Goal: Communication & Community: Share content

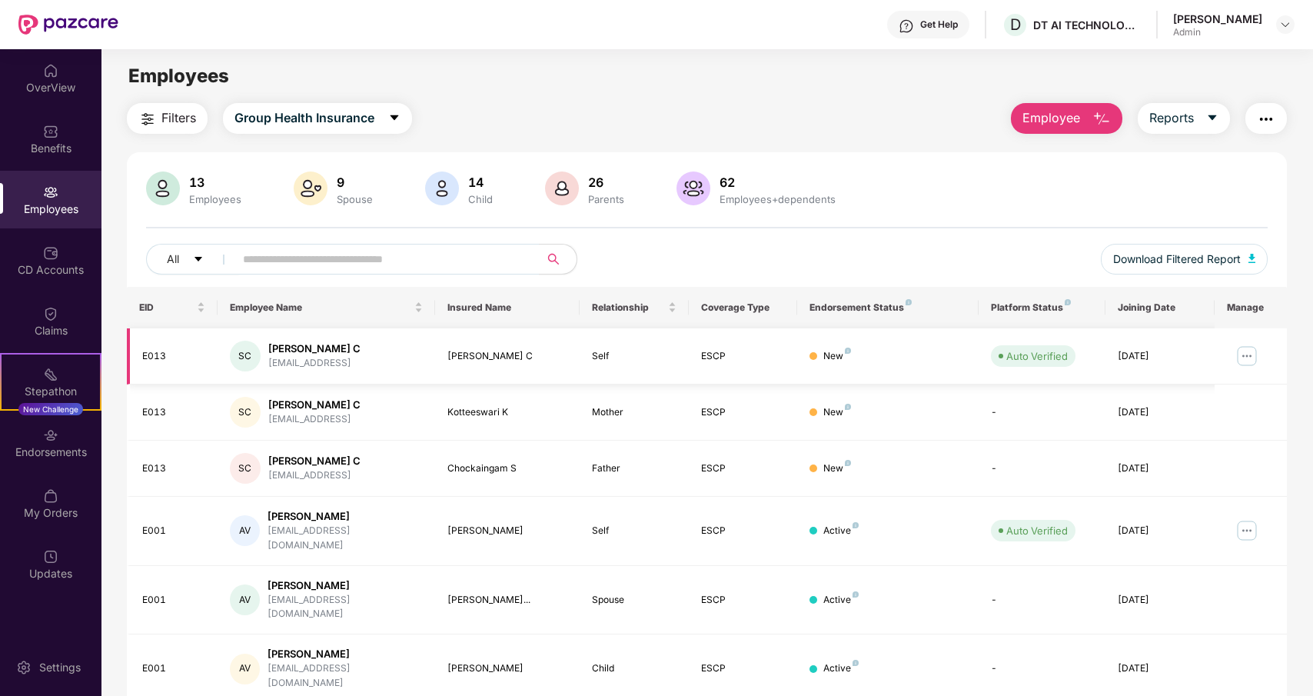
click at [1244, 348] on img at bounding box center [1246, 356] width 25 height 25
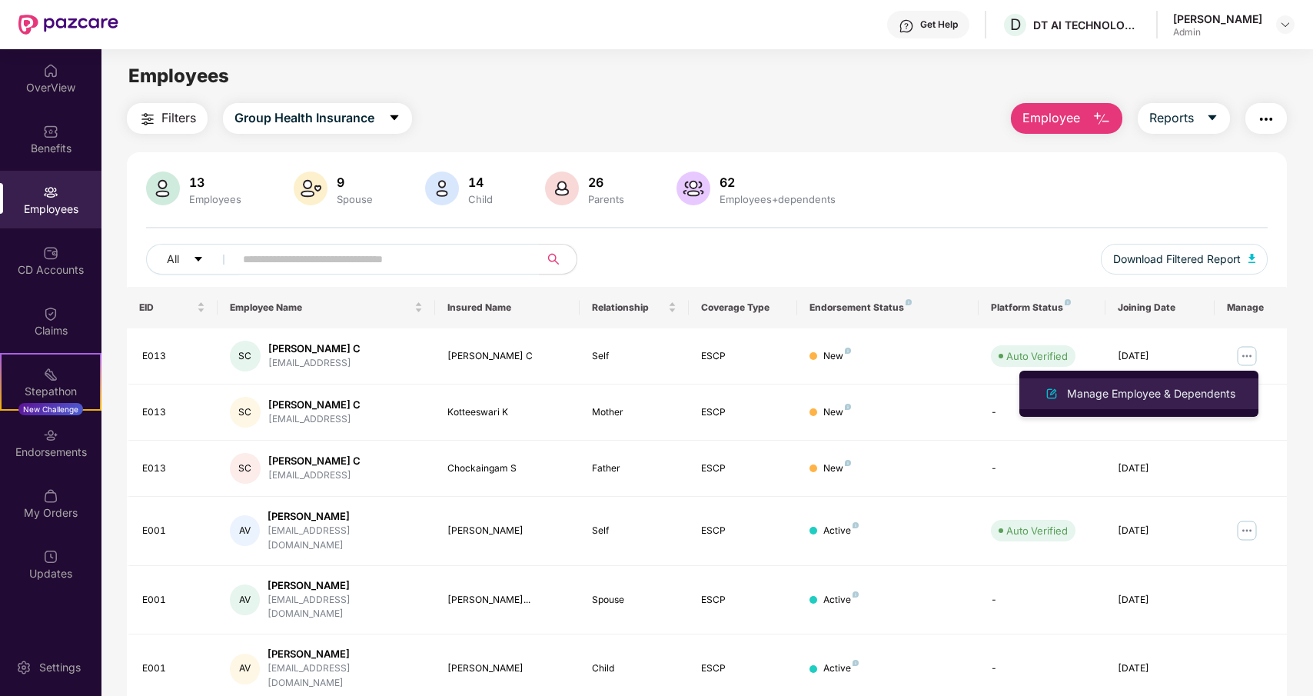
click at [1217, 390] on div "Manage Employee & Dependents" at bounding box center [1151, 393] width 174 height 17
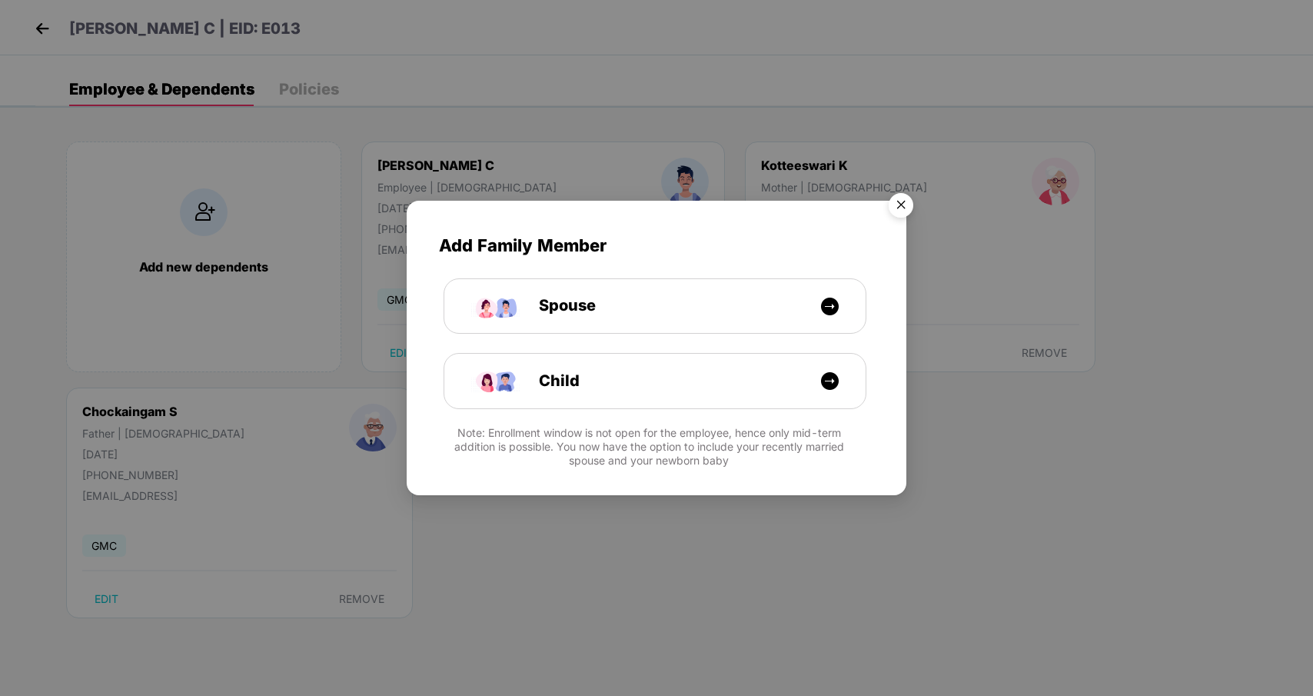
click at [895, 205] on img "Close" at bounding box center [900, 207] width 43 height 43
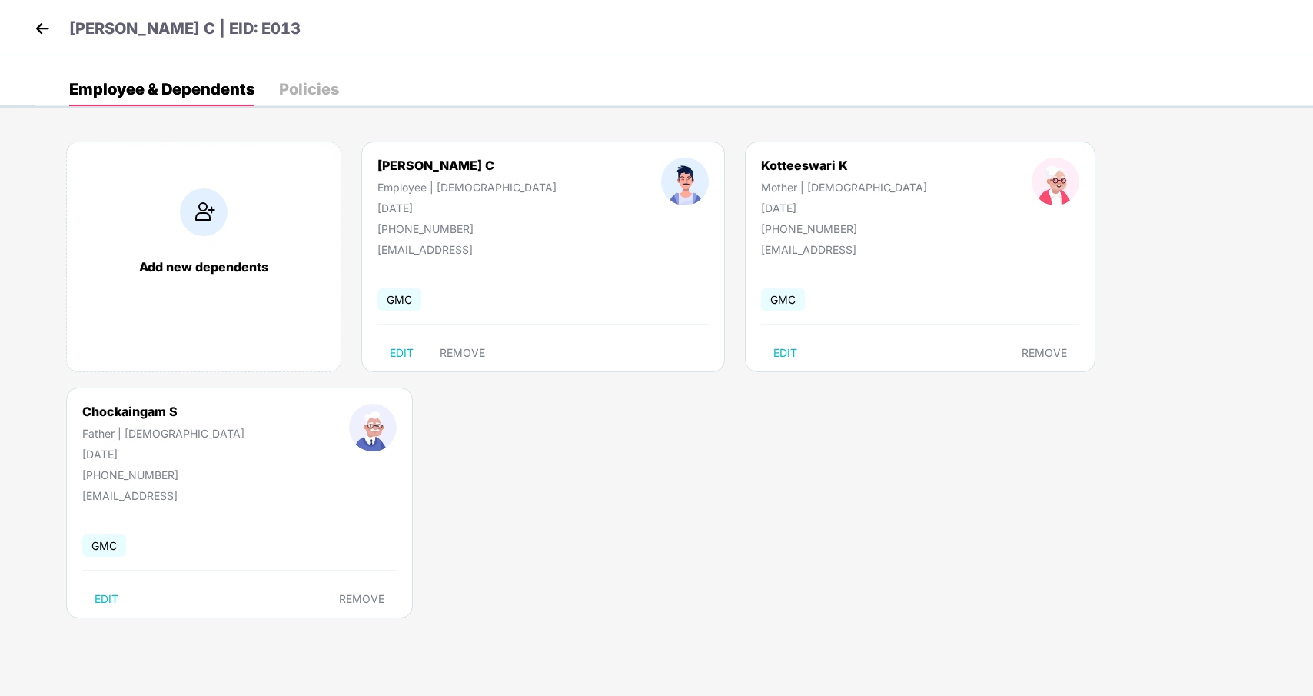
click at [38, 28] on img at bounding box center [42, 28] width 23 height 23
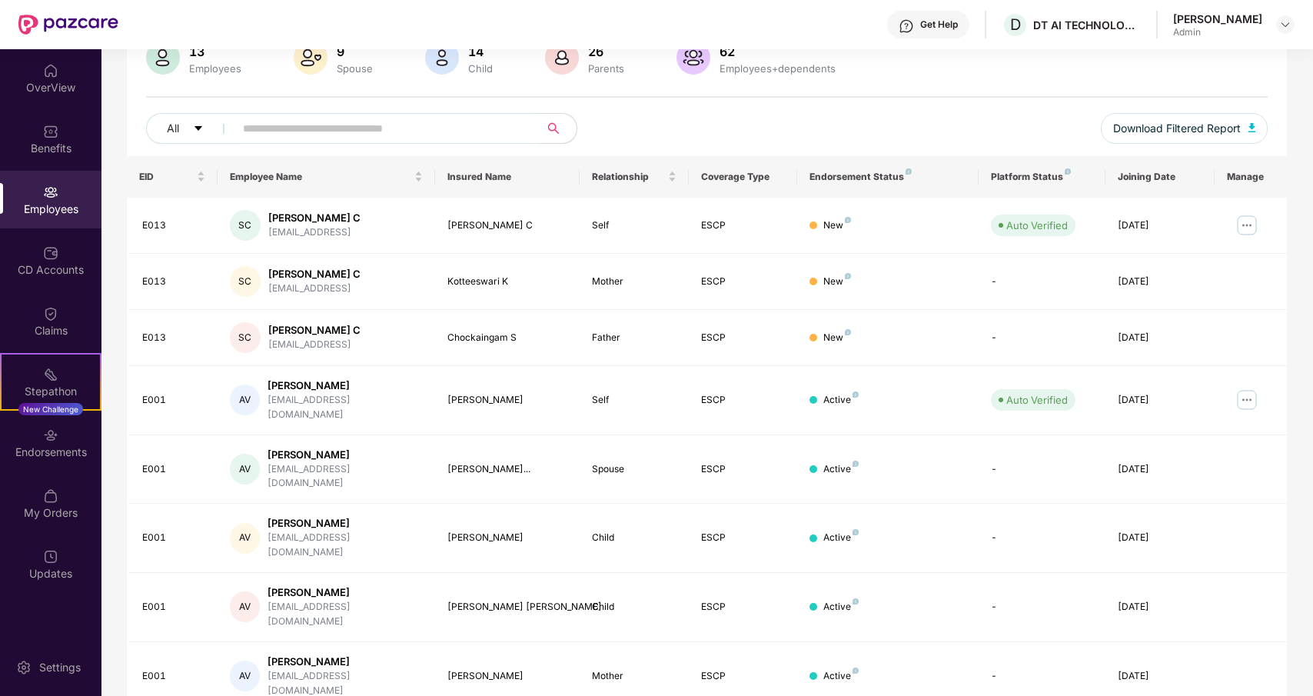
scroll to position [249, 0]
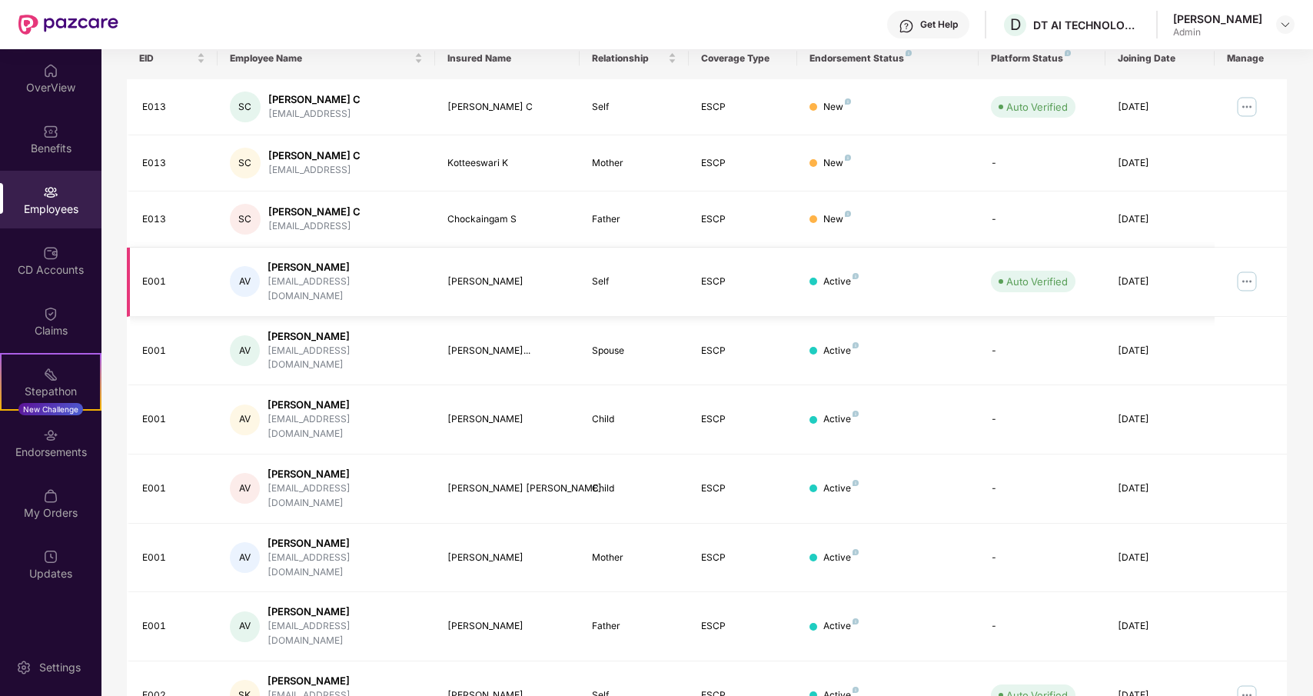
click at [1246, 277] on img at bounding box center [1246, 281] width 25 height 25
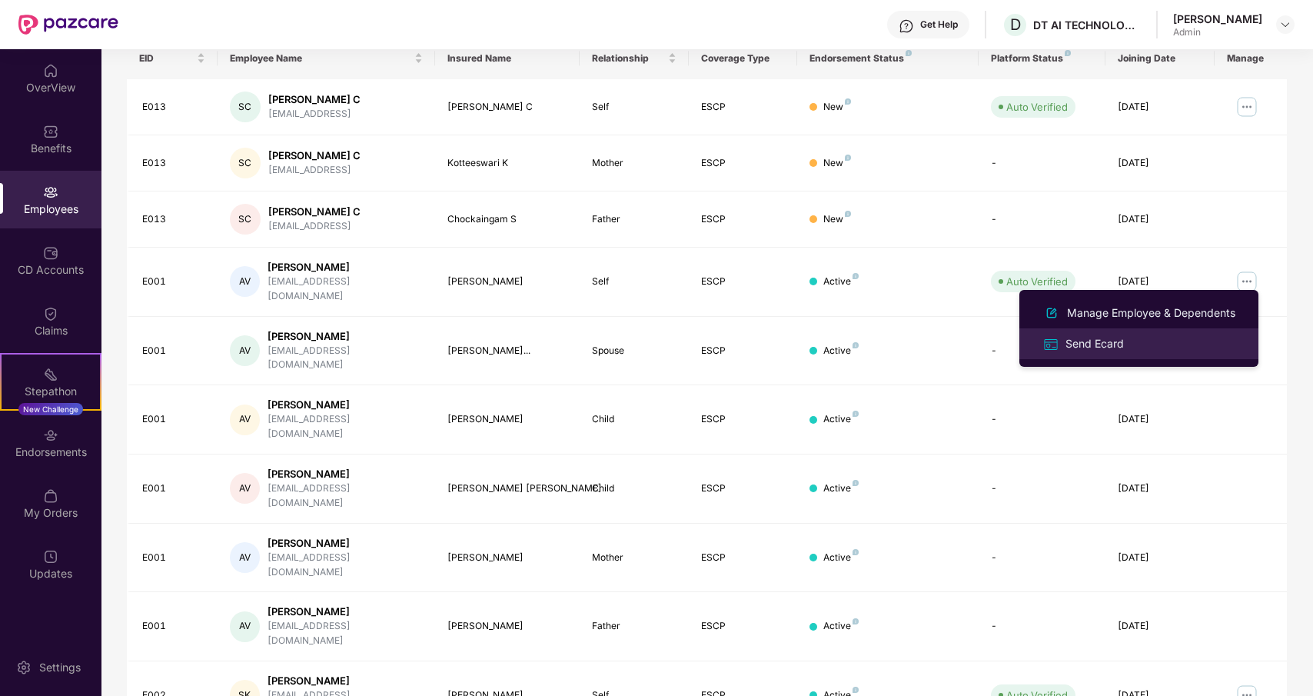
click at [1084, 340] on div "Send Ecard" at bounding box center [1094, 343] width 65 height 17
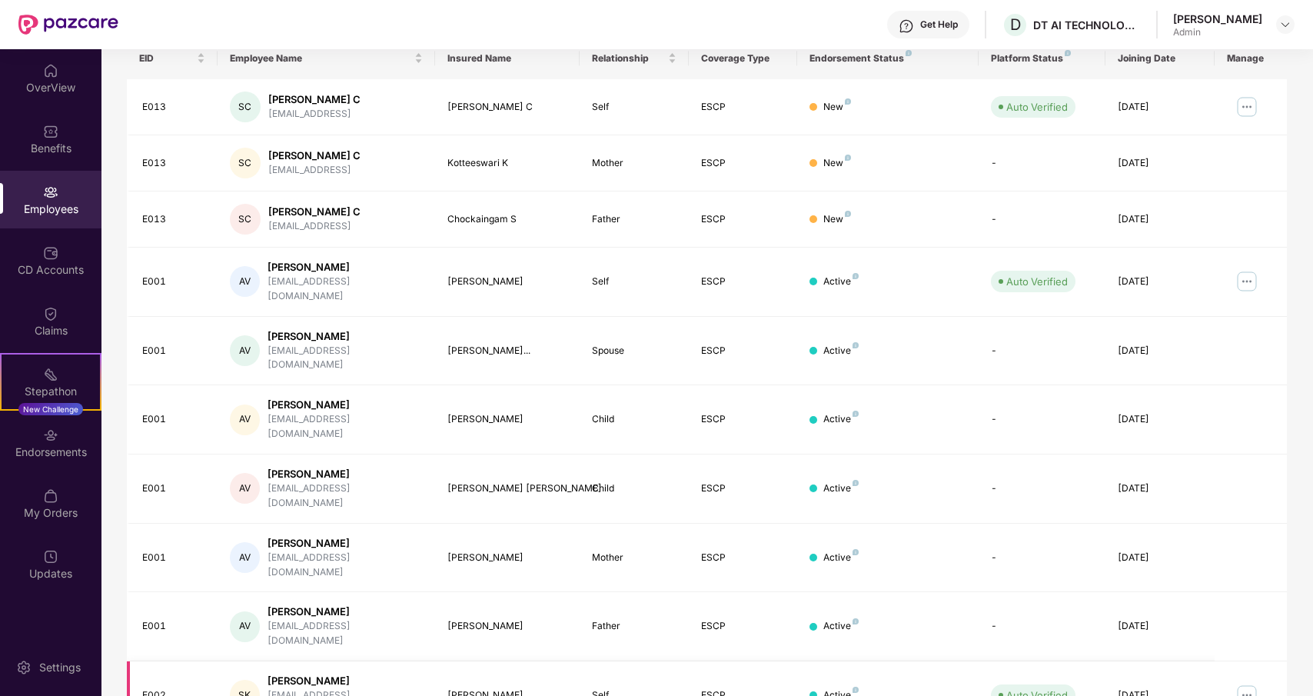
click at [1243, 683] on img at bounding box center [1246, 695] width 25 height 25
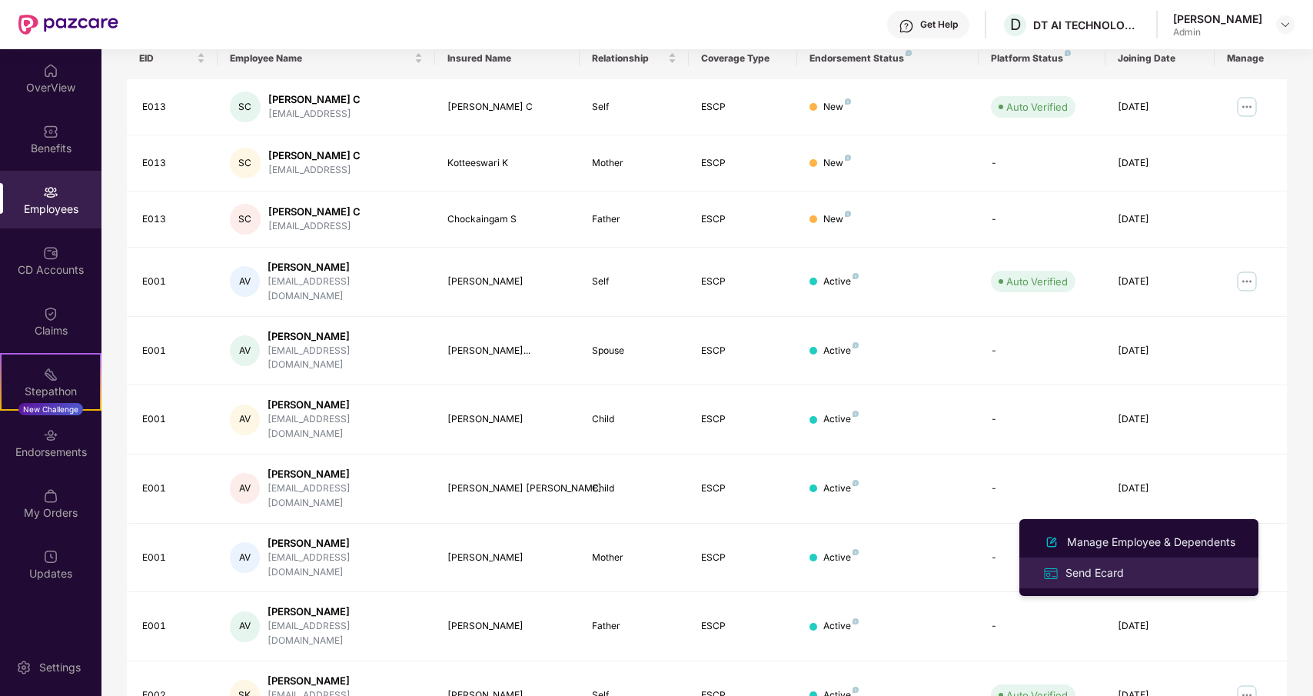
click at [1114, 569] on div "Send Ecard" at bounding box center [1094, 572] width 65 height 17
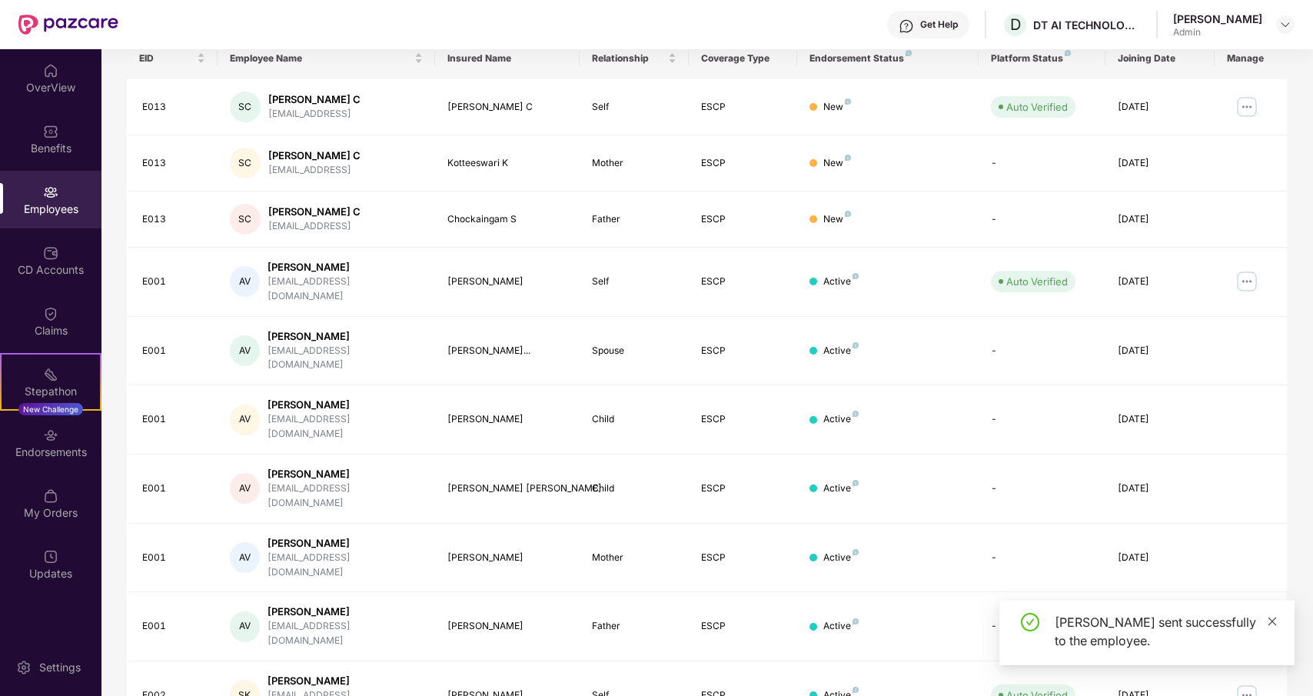
click at [1273, 621] on icon "close" at bounding box center [1272, 620] width 8 height 8
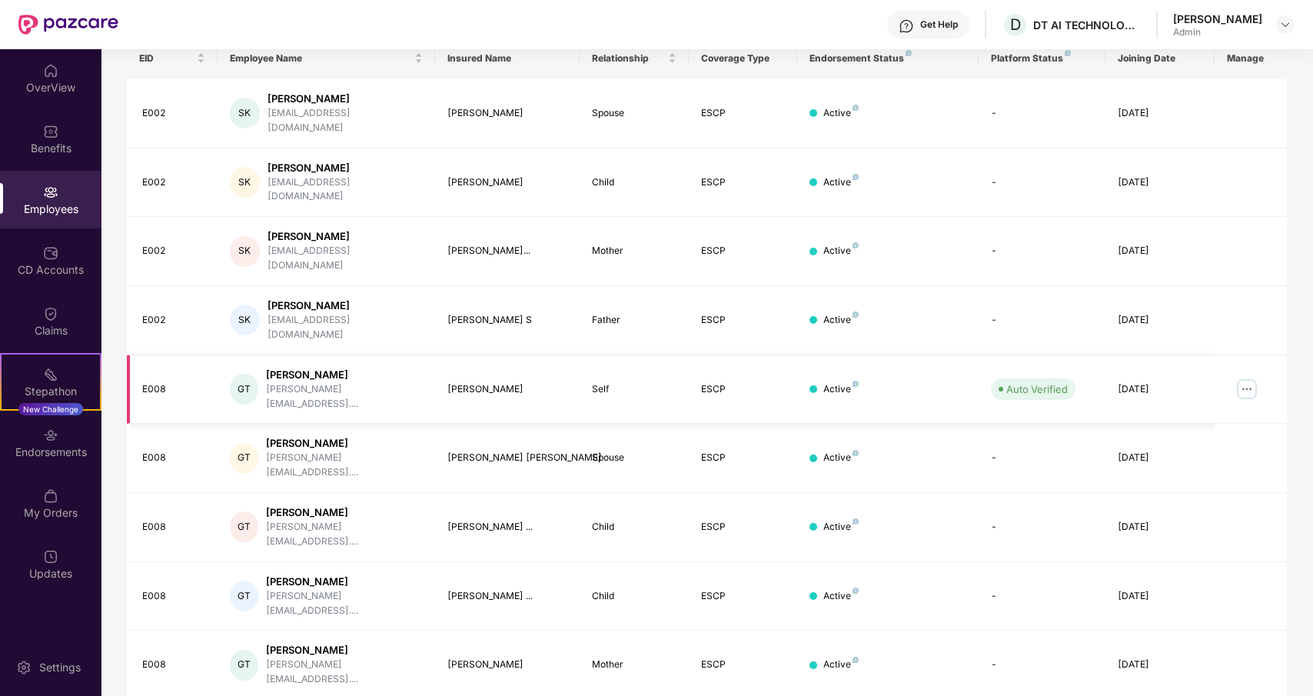
click at [1247, 377] on img at bounding box center [1246, 389] width 25 height 25
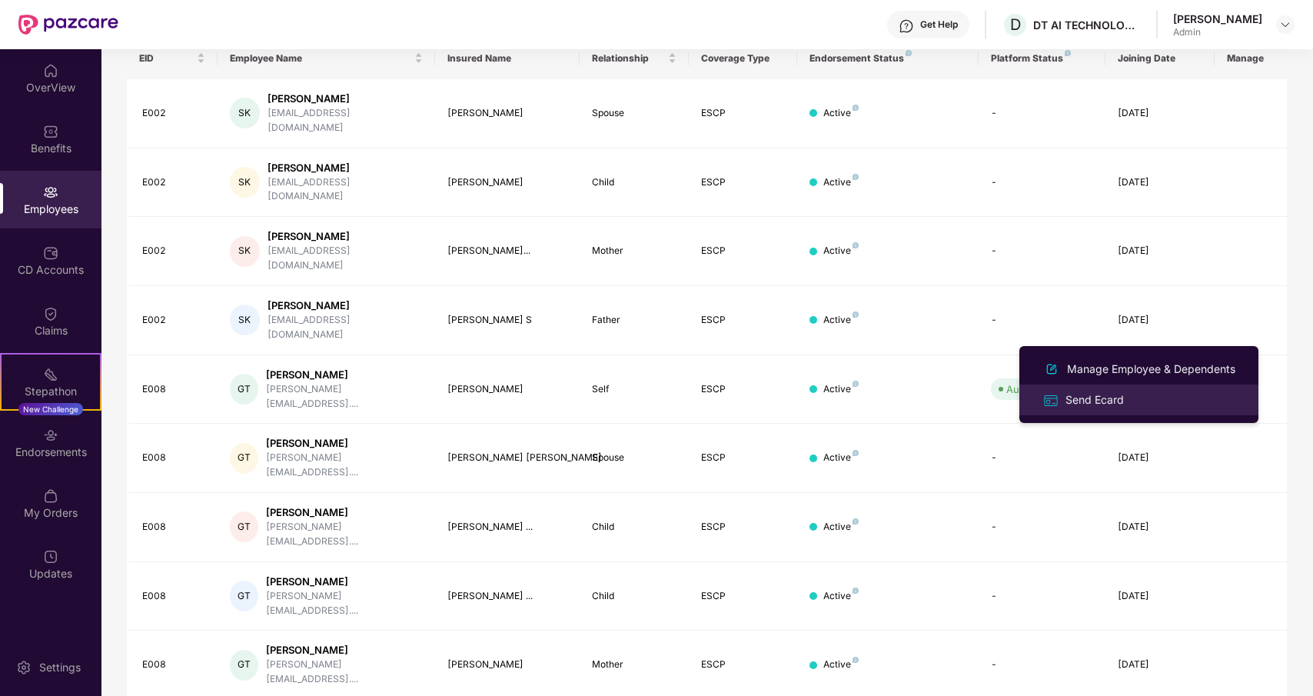
click at [1092, 394] on div "Send Ecard" at bounding box center [1094, 399] width 65 height 17
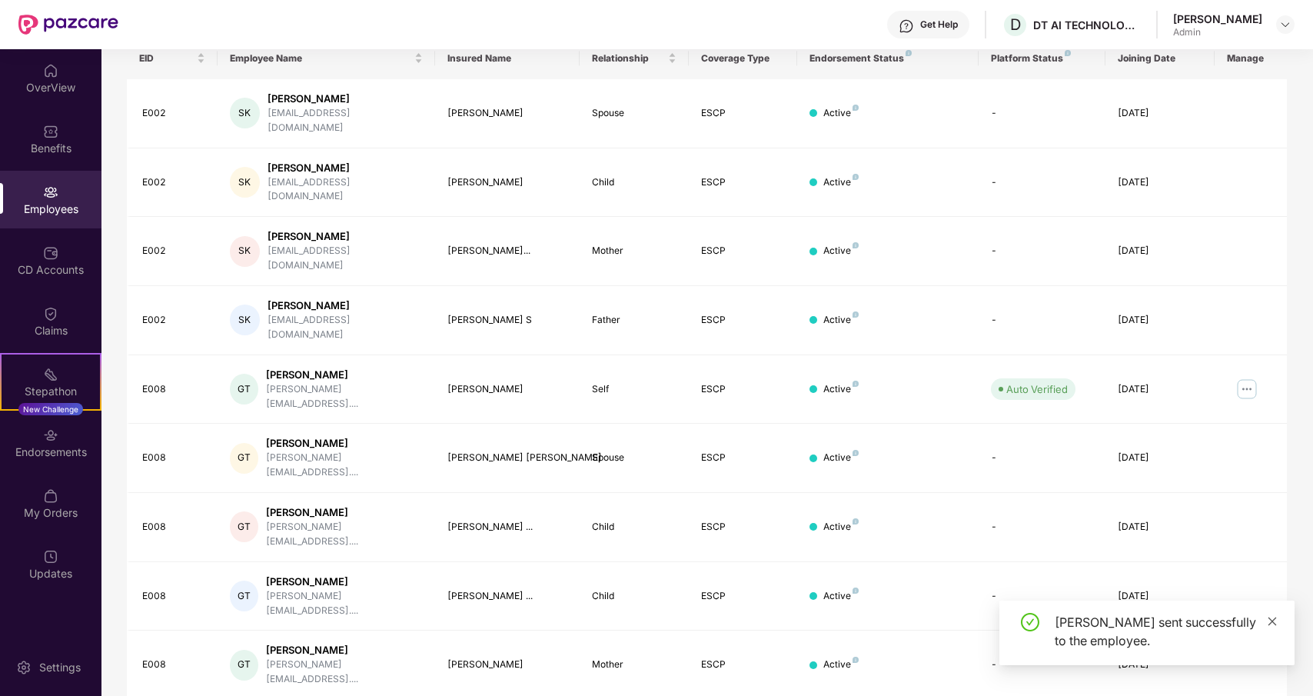
click at [1273, 617] on icon "close" at bounding box center [1272, 621] width 11 height 11
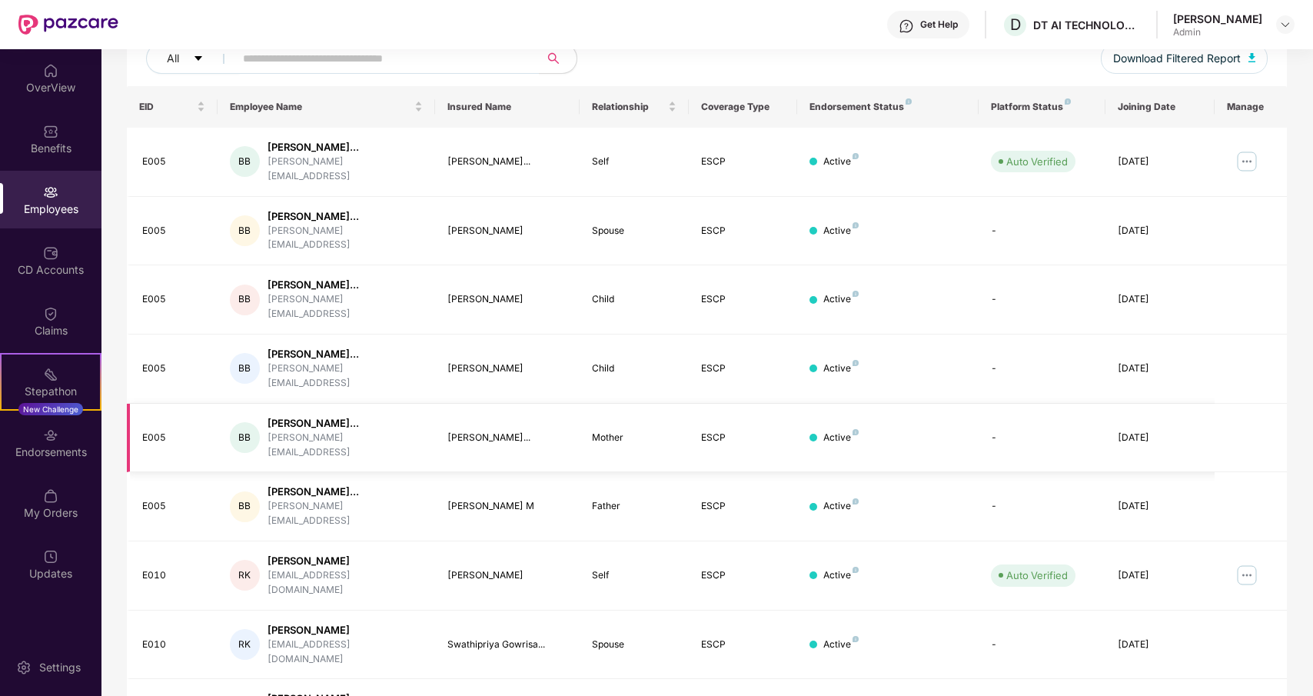
scroll to position [195, 0]
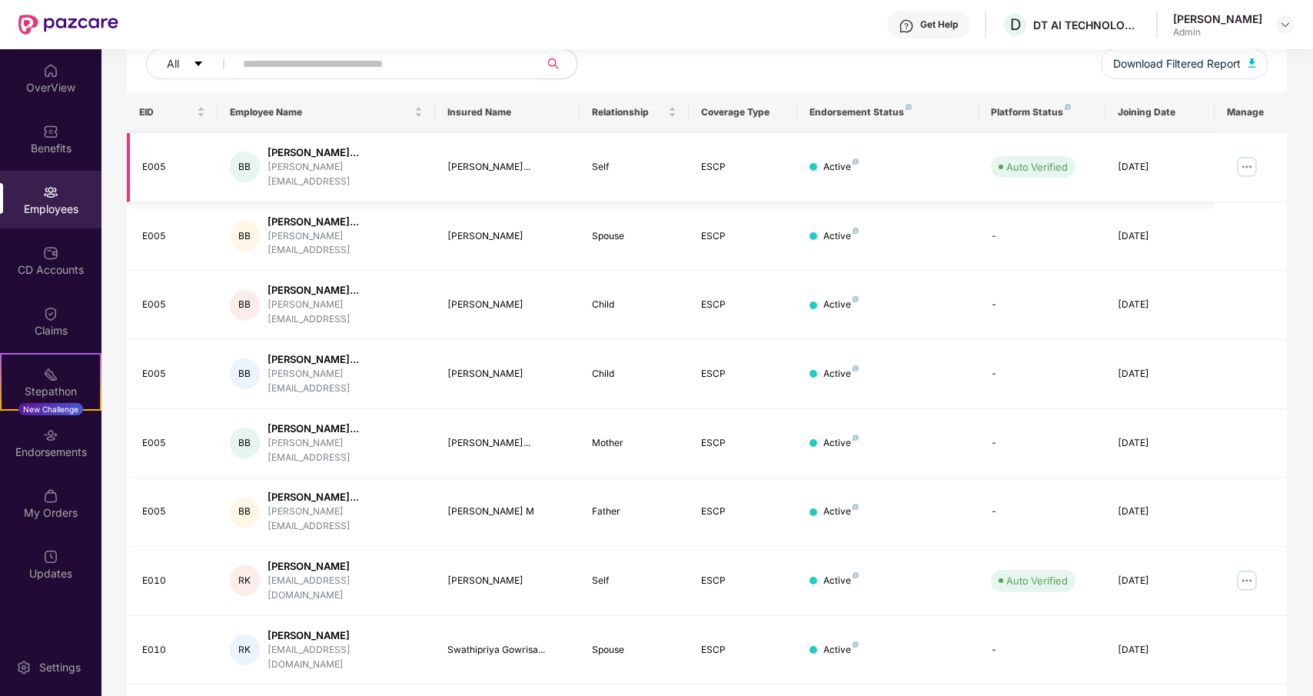
click at [1243, 158] on img at bounding box center [1246, 166] width 25 height 25
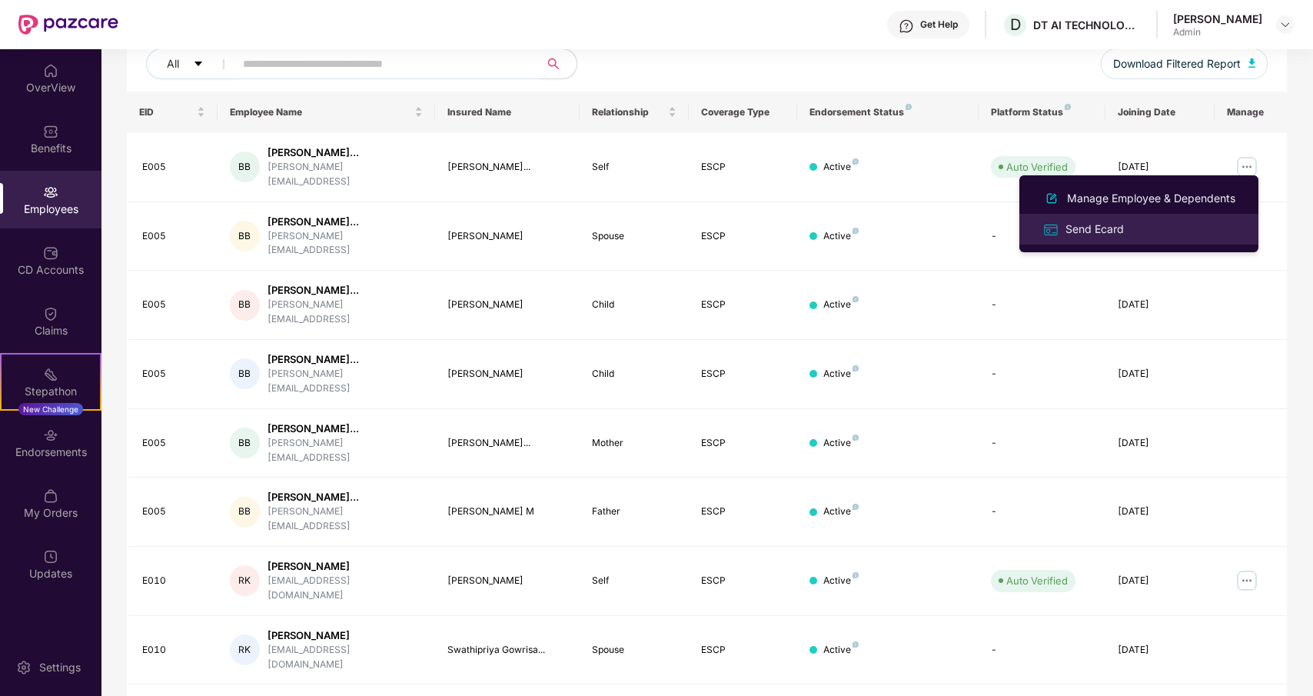
click at [1111, 227] on div "Send Ecard" at bounding box center [1094, 229] width 65 height 17
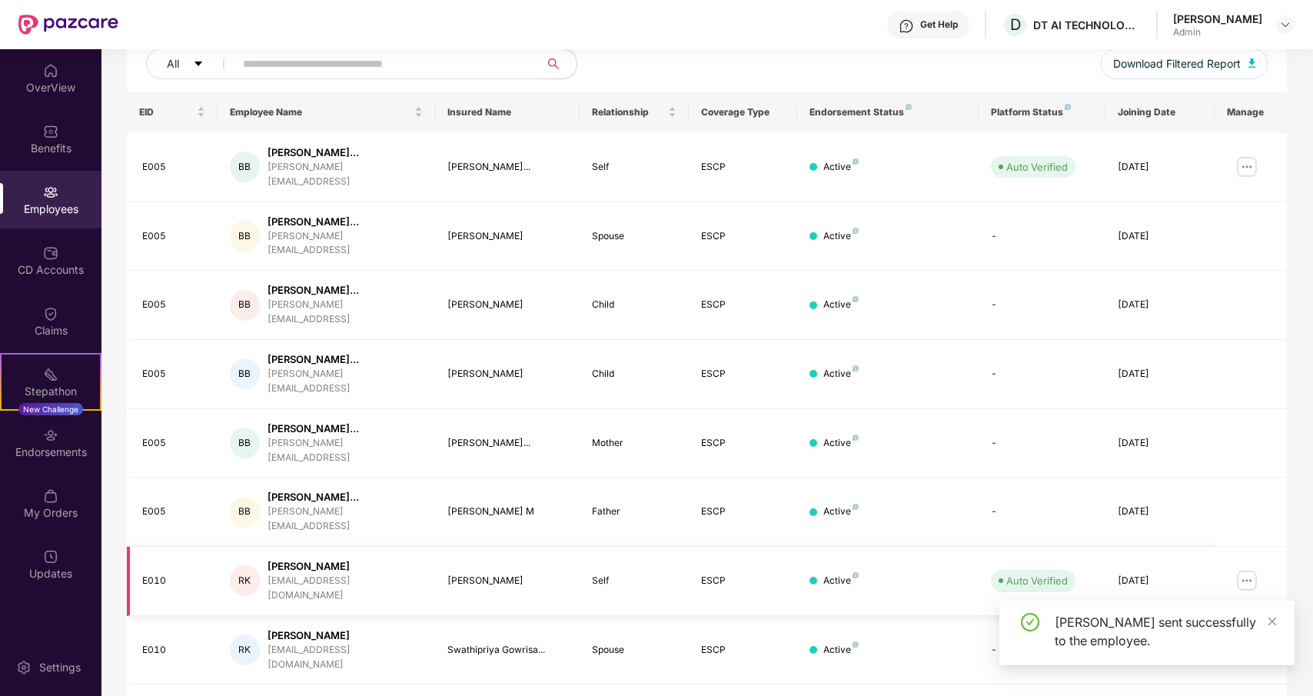
click at [1247, 568] on img at bounding box center [1246, 580] width 25 height 25
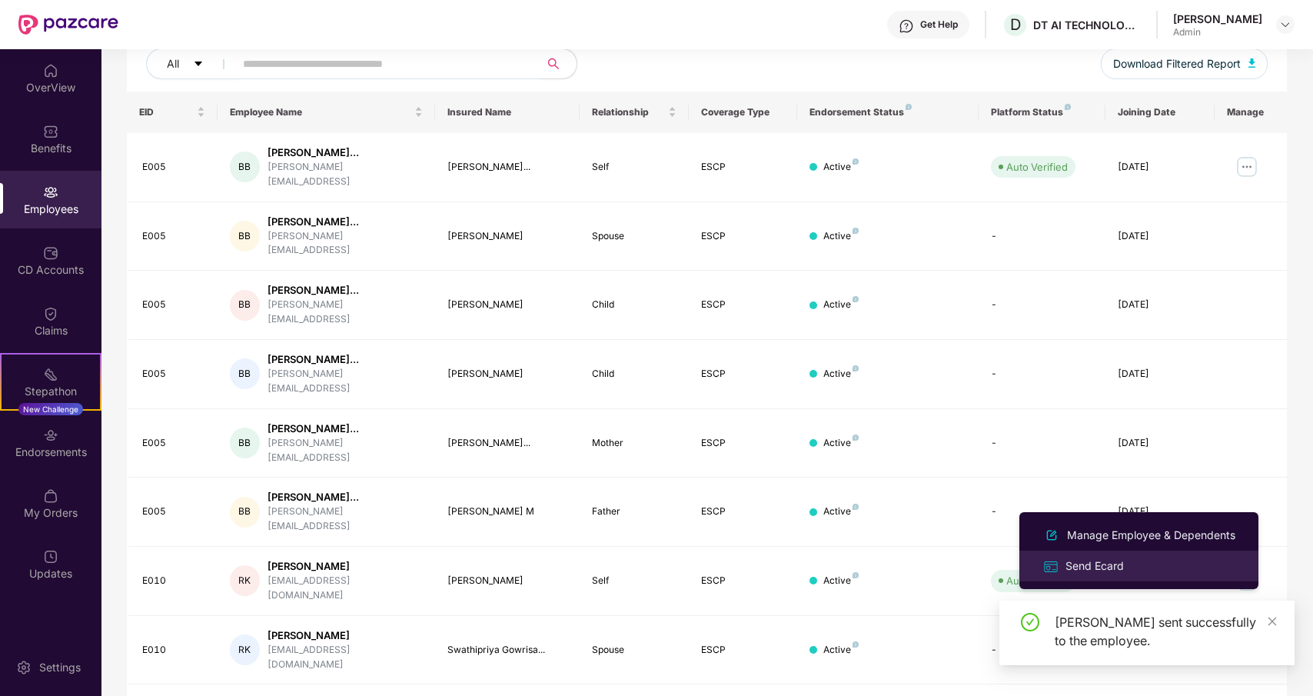
click at [1085, 561] on div "Send Ecard" at bounding box center [1094, 565] width 65 height 17
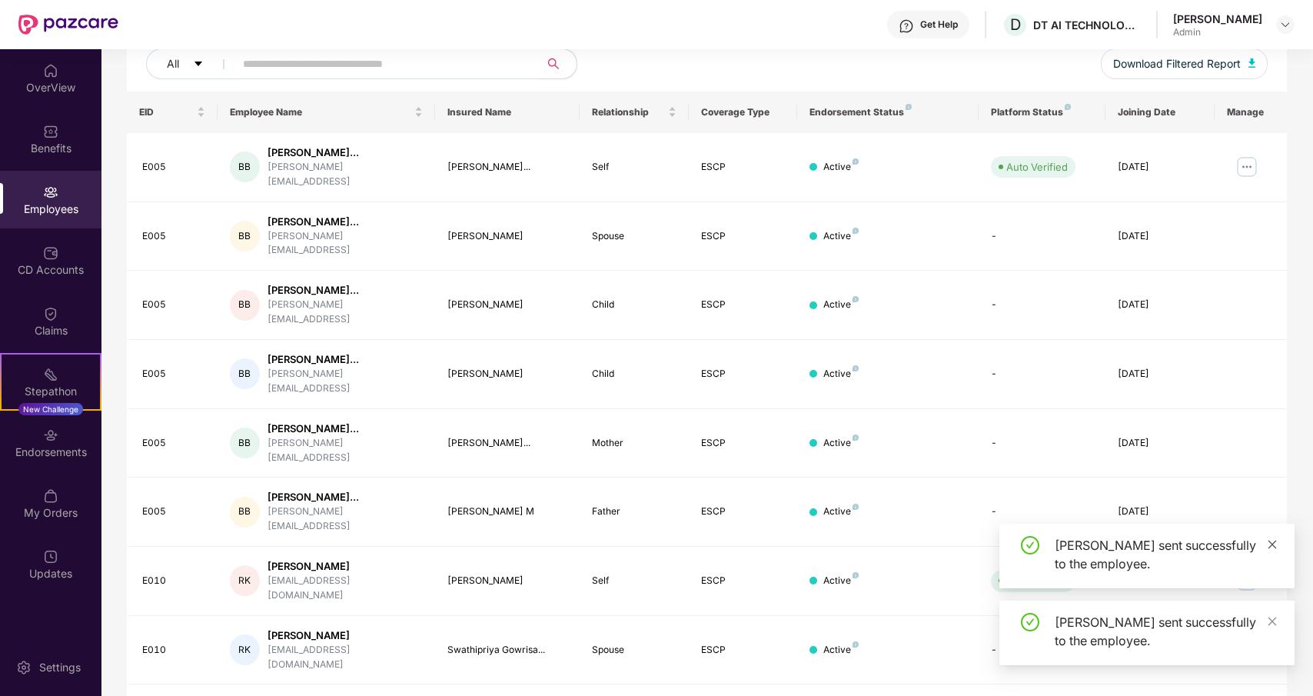
click at [1272, 550] on span at bounding box center [1272, 543] width 11 height 13
click at [1271, 623] on icon "close" at bounding box center [1272, 621] width 11 height 11
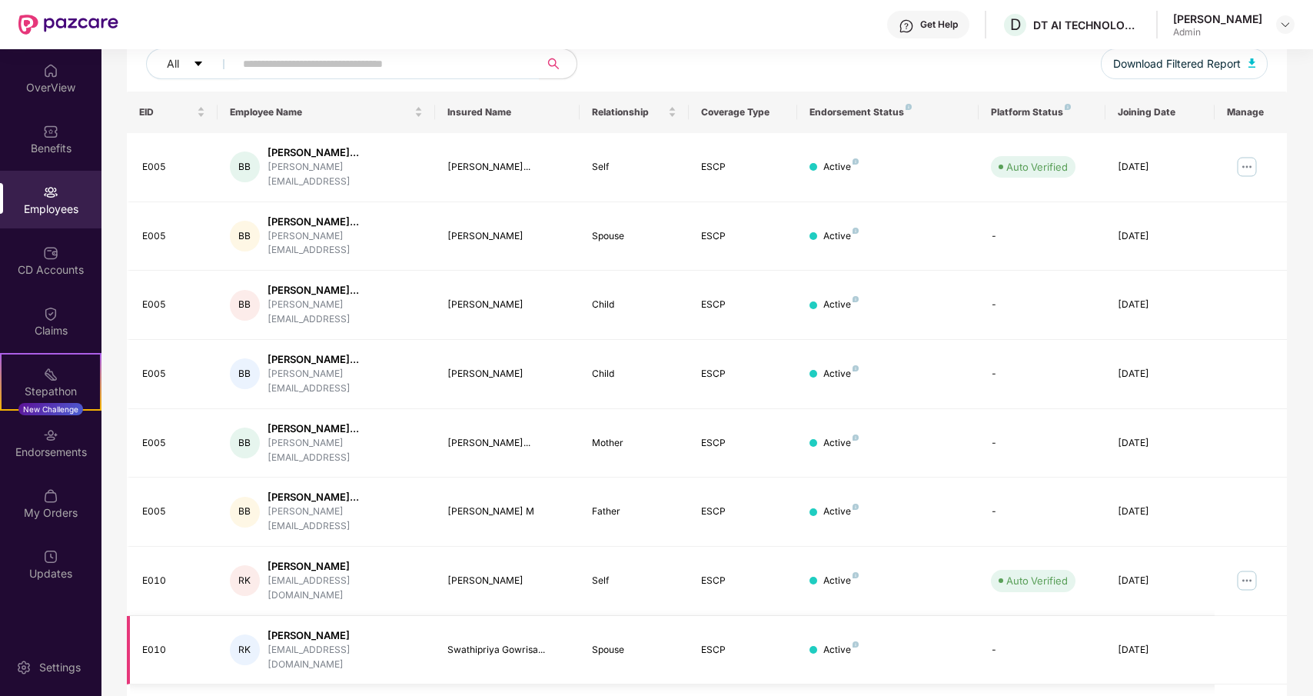
scroll to position [249, 0]
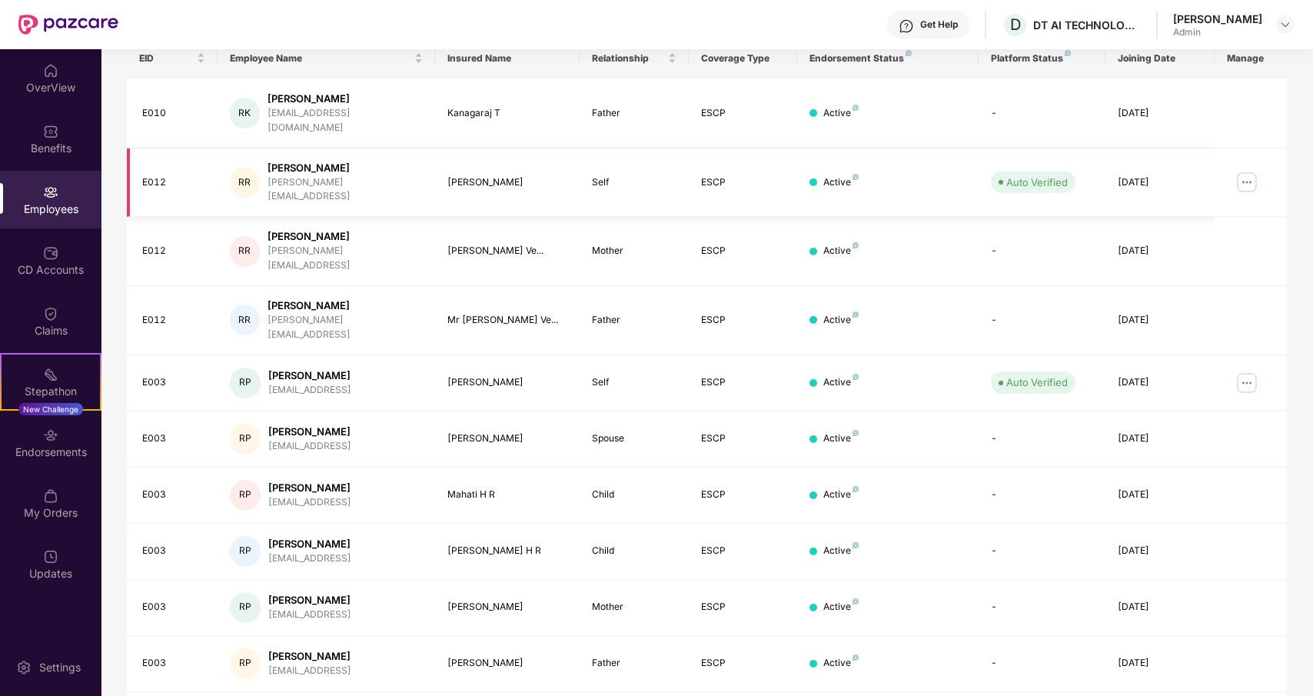
click at [1250, 170] on img at bounding box center [1246, 182] width 25 height 25
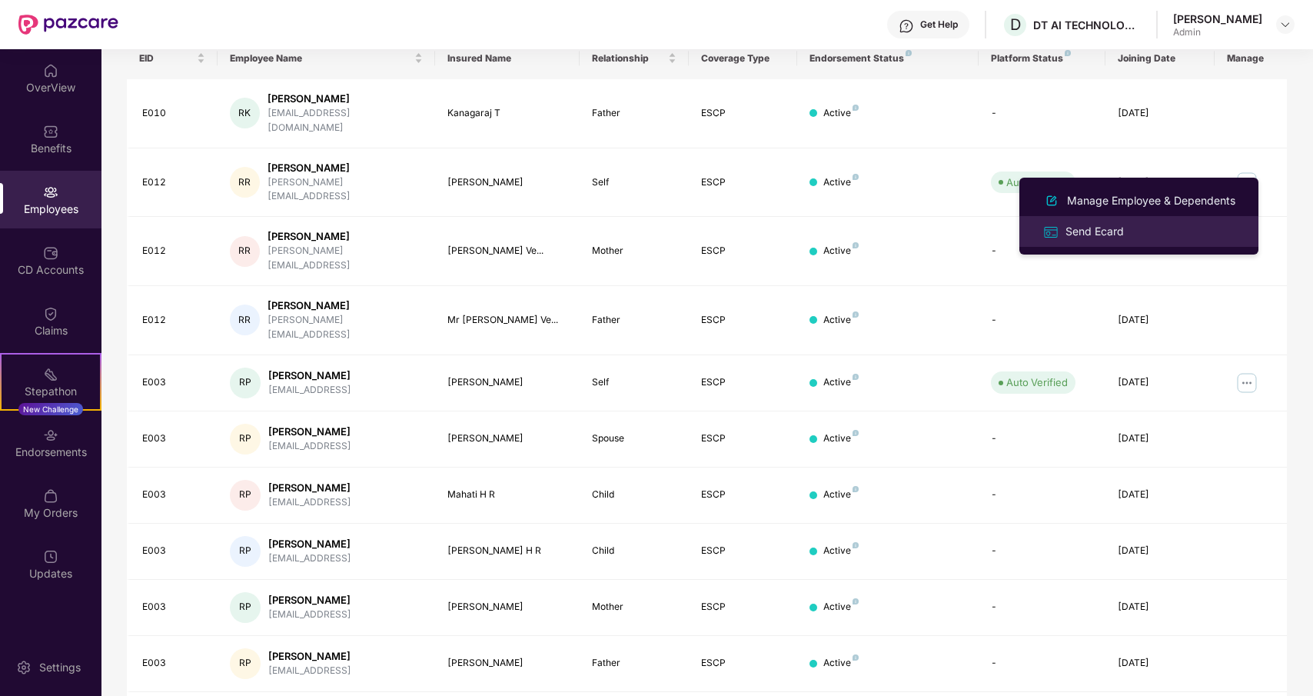
click at [1082, 226] on div "Send Ecard" at bounding box center [1094, 231] width 65 height 17
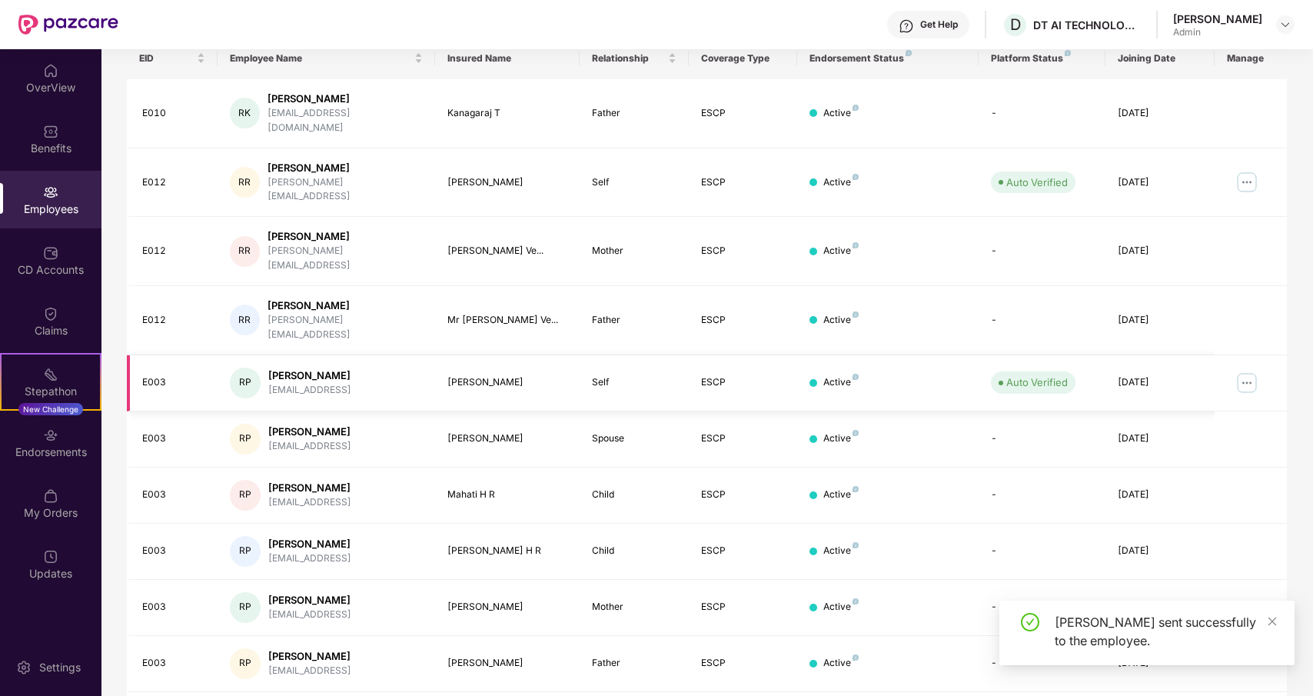
click at [1243, 370] on img at bounding box center [1246, 382] width 25 height 25
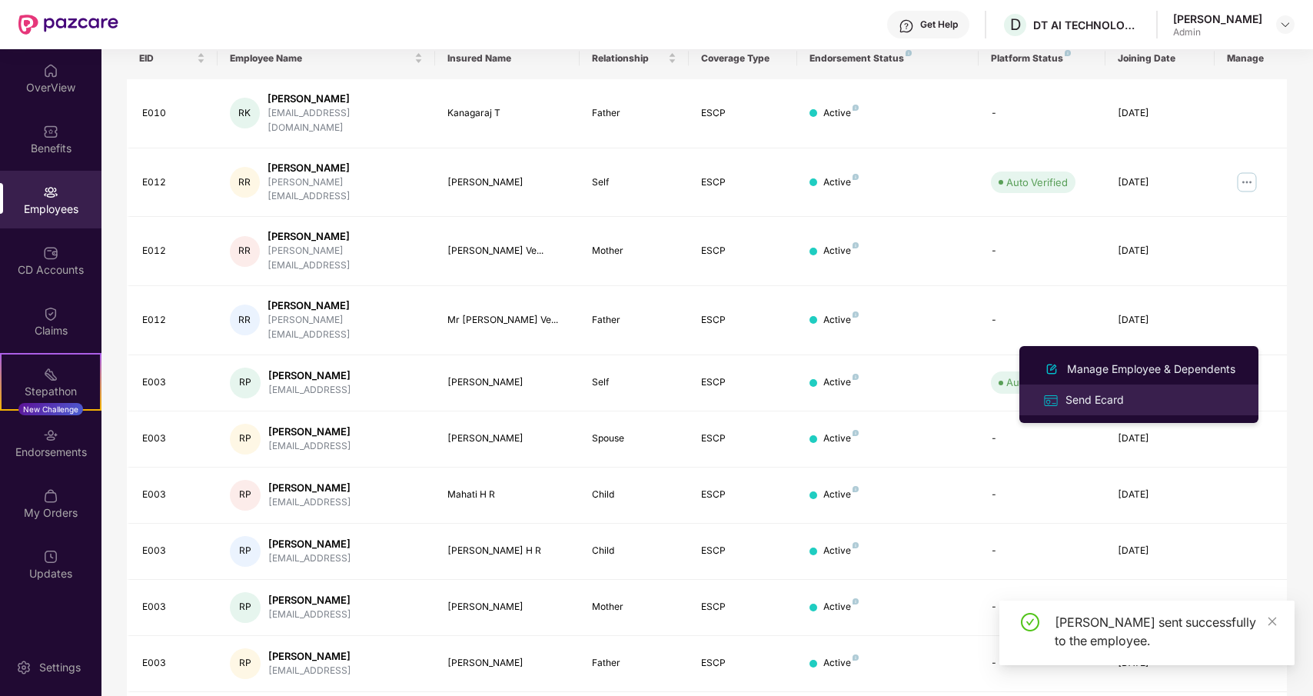
click at [1110, 397] on div "Send Ecard" at bounding box center [1094, 399] width 65 height 17
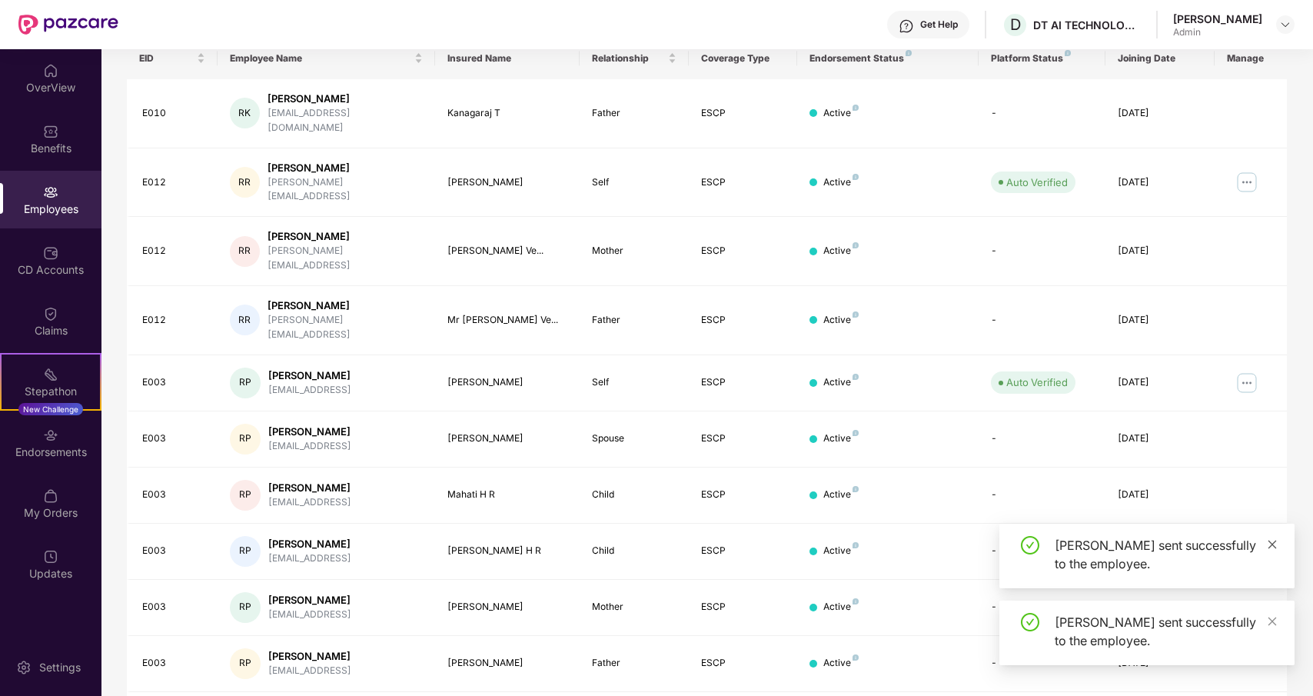
click at [1274, 543] on icon "close" at bounding box center [1272, 544] width 11 height 11
click at [1268, 617] on icon "close" at bounding box center [1272, 620] width 8 height 8
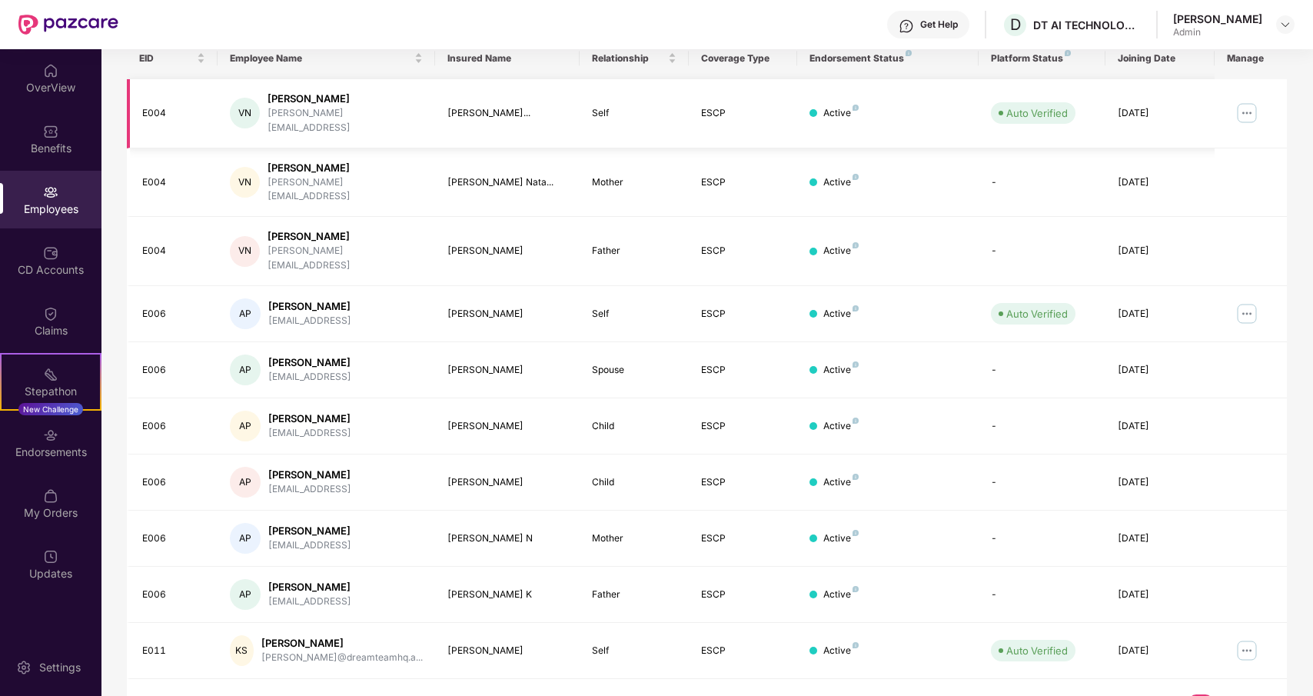
click at [1246, 105] on img at bounding box center [1246, 113] width 25 height 25
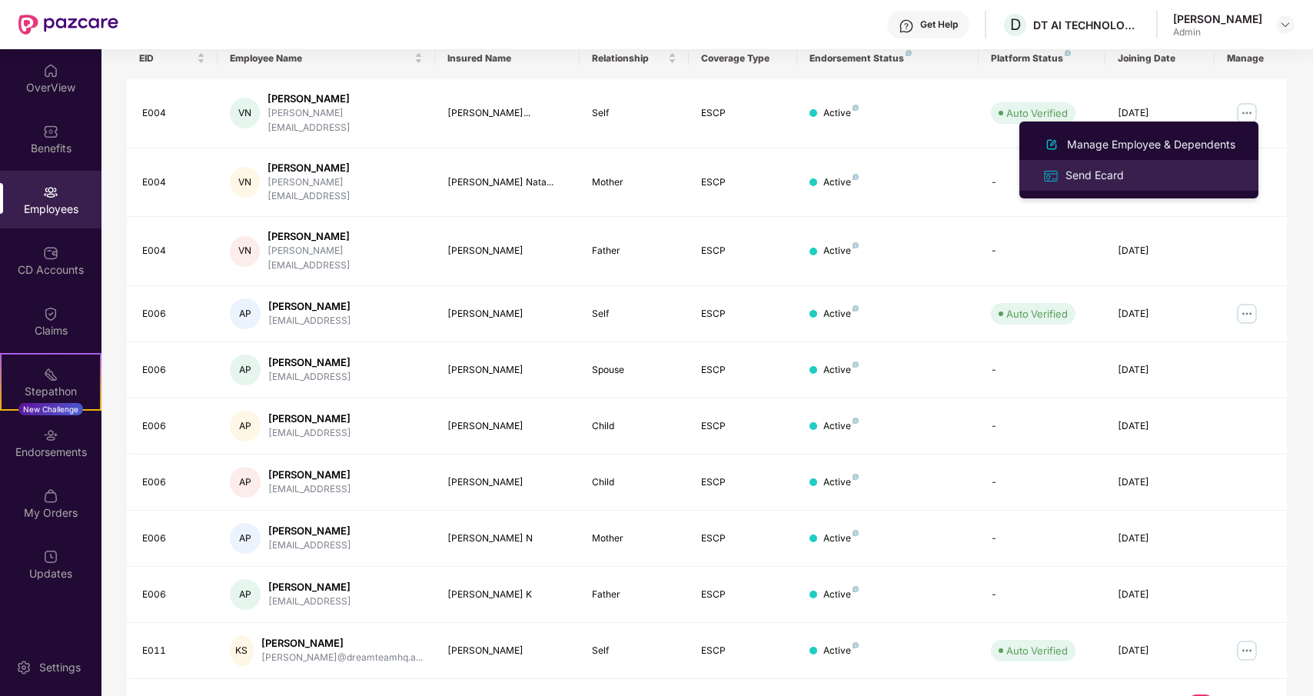
click at [1140, 176] on div "Send Ecard" at bounding box center [1138, 175] width 199 height 18
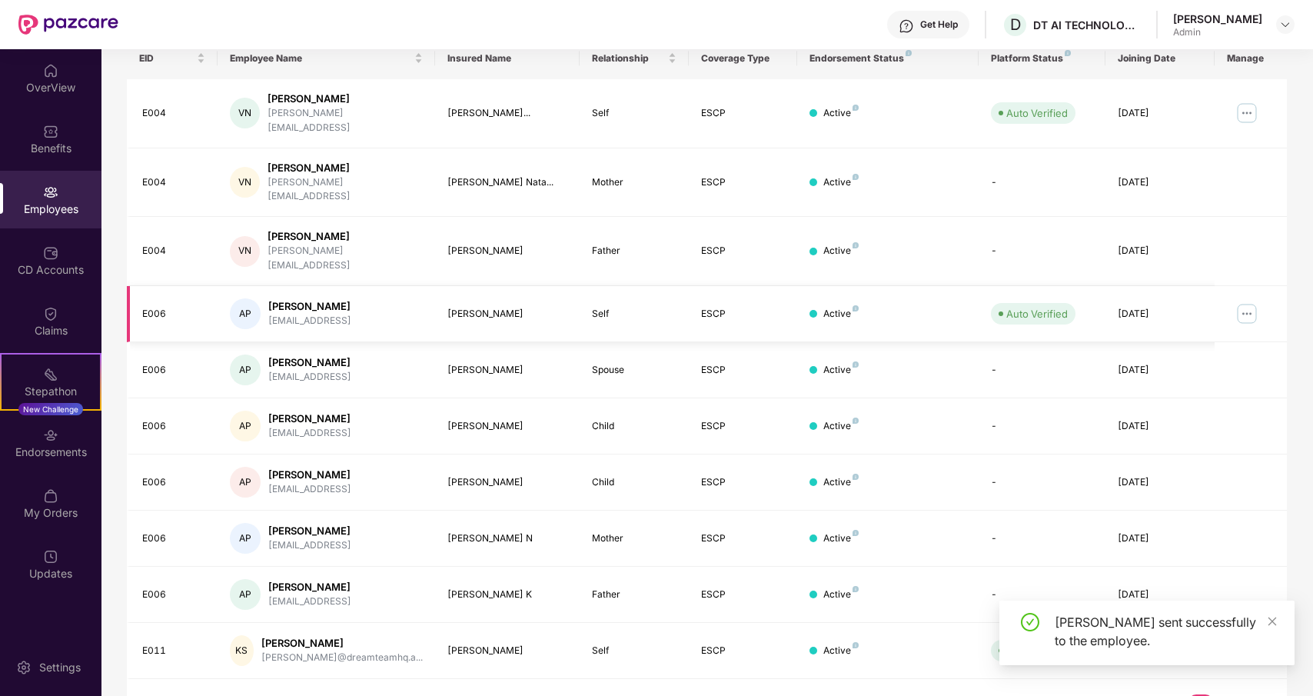
click at [1244, 301] on img at bounding box center [1246, 313] width 25 height 25
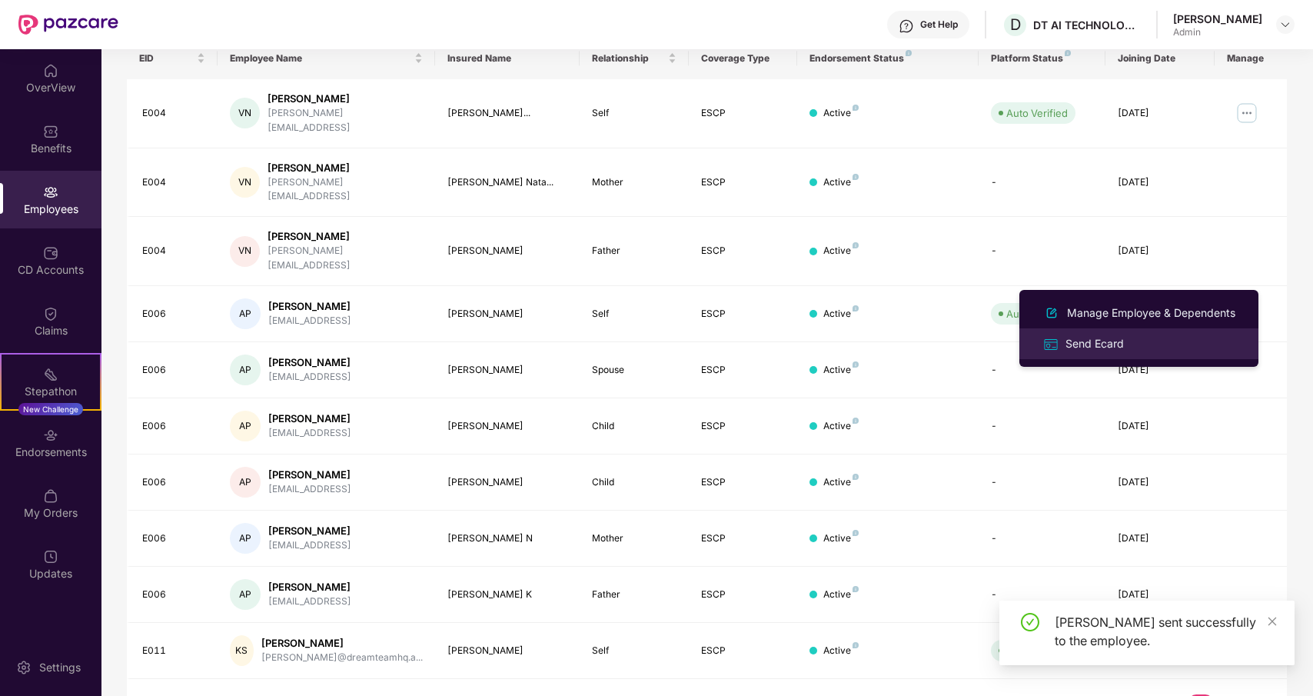
click at [1081, 344] on div "Send Ecard" at bounding box center [1094, 343] width 65 height 17
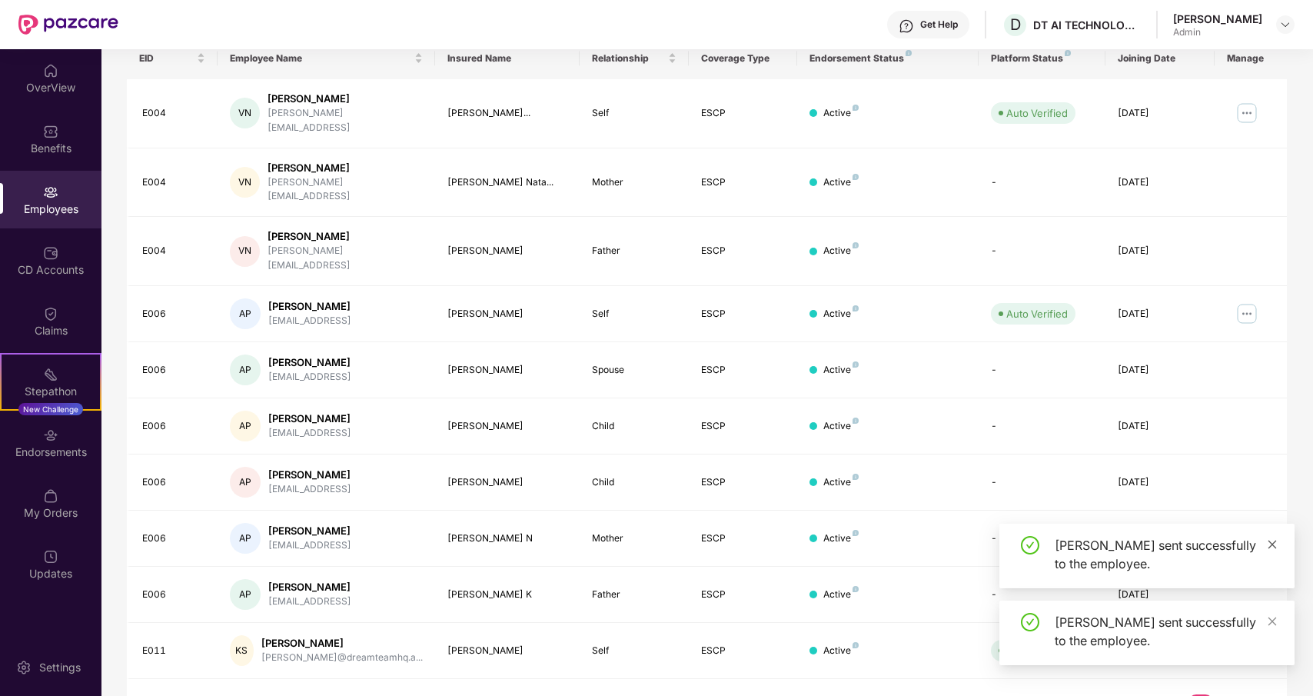
click at [1270, 545] on icon "close" at bounding box center [1272, 544] width 8 height 8
click at [1272, 625] on icon "close" at bounding box center [1272, 621] width 11 height 11
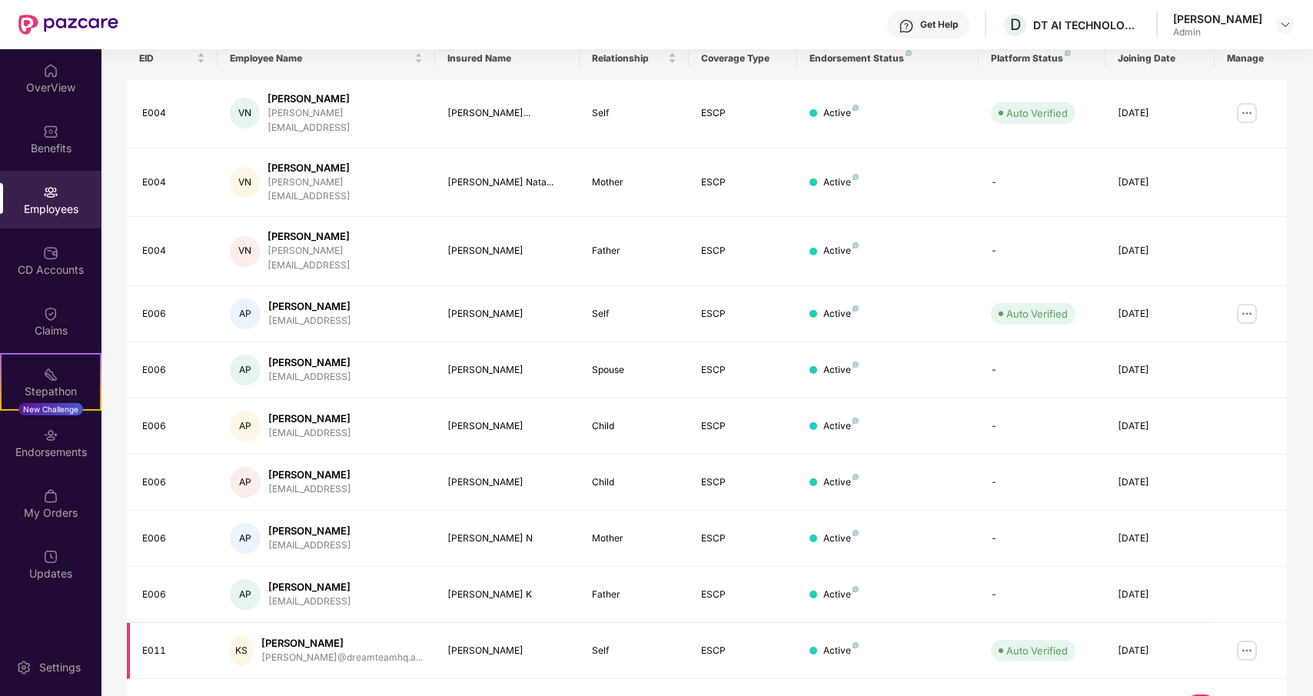
click at [1251, 638] on img at bounding box center [1246, 650] width 25 height 25
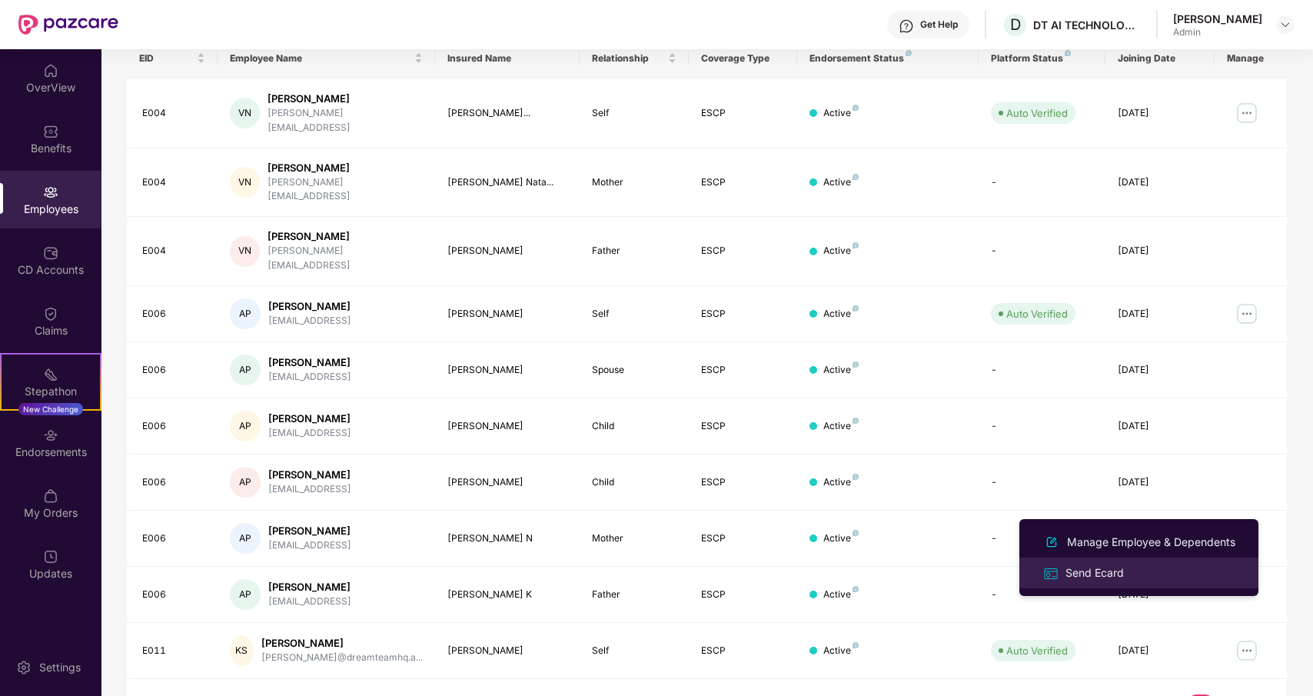
click at [1101, 572] on div "Send Ecard" at bounding box center [1094, 572] width 65 height 17
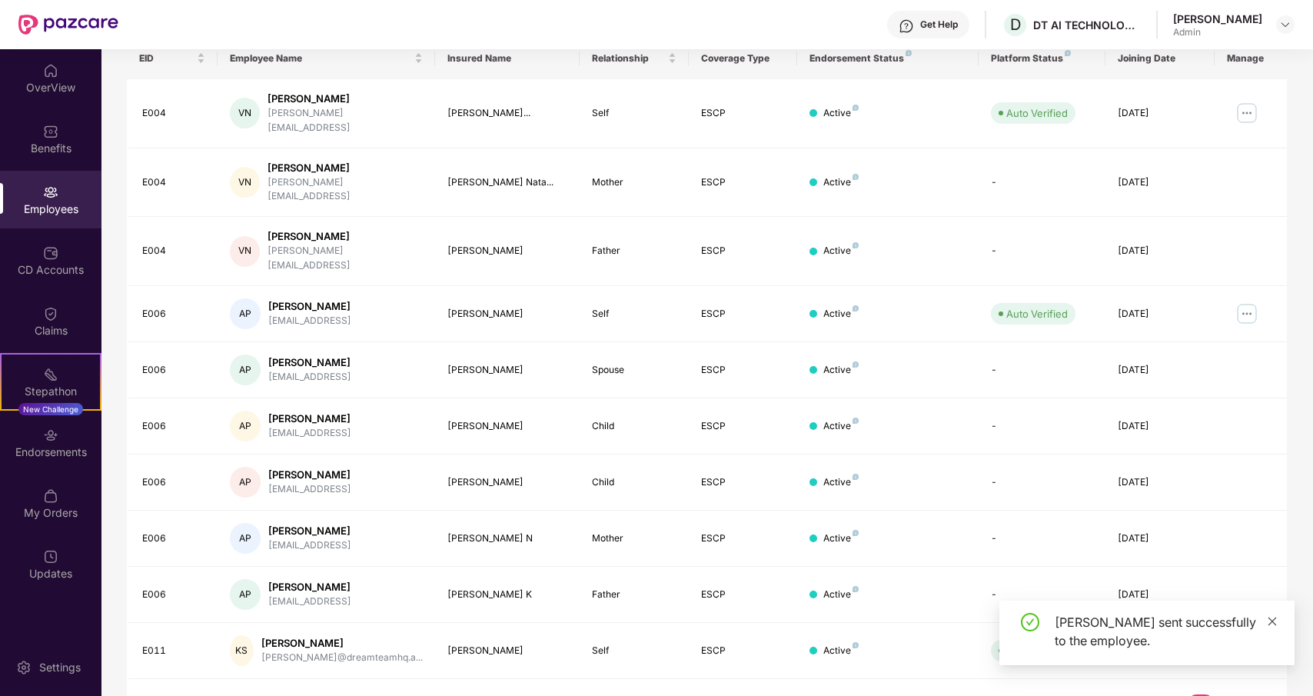
click at [1275, 617] on icon "close" at bounding box center [1272, 620] width 8 height 8
click at [1221, 694] on link "6" at bounding box center [1225, 705] width 25 height 23
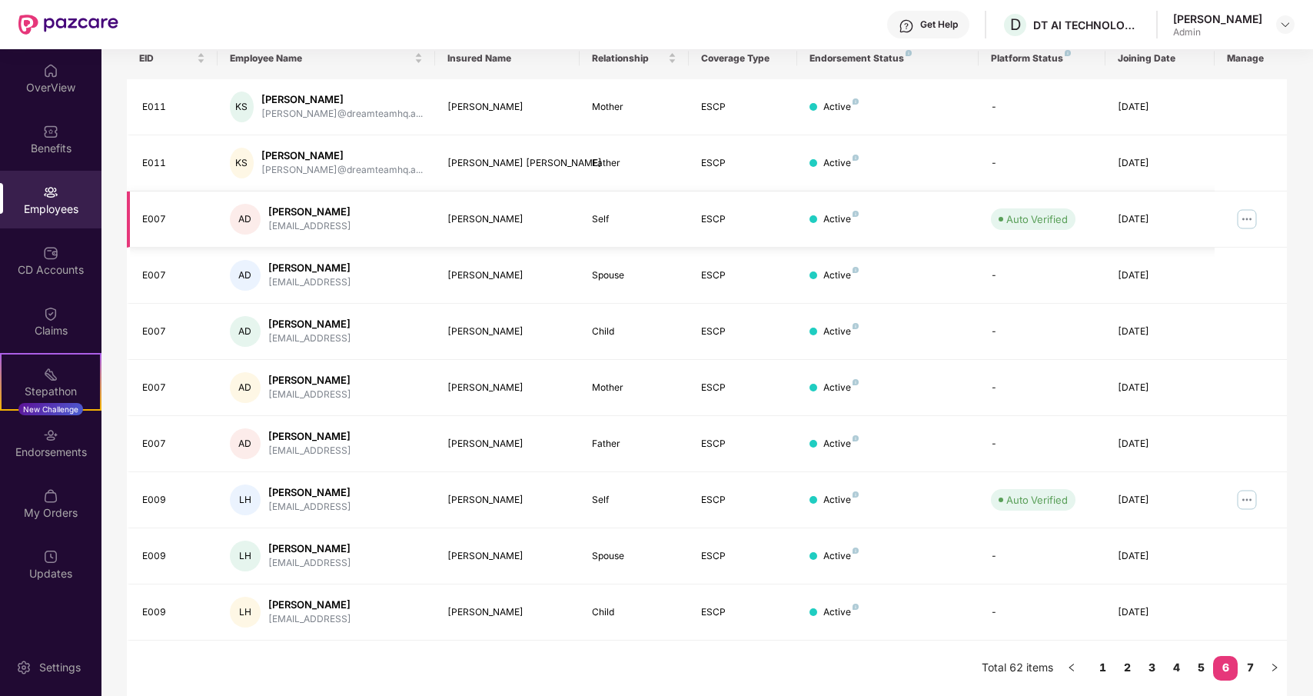
click at [1247, 221] on img at bounding box center [1246, 219] width 25 height 25
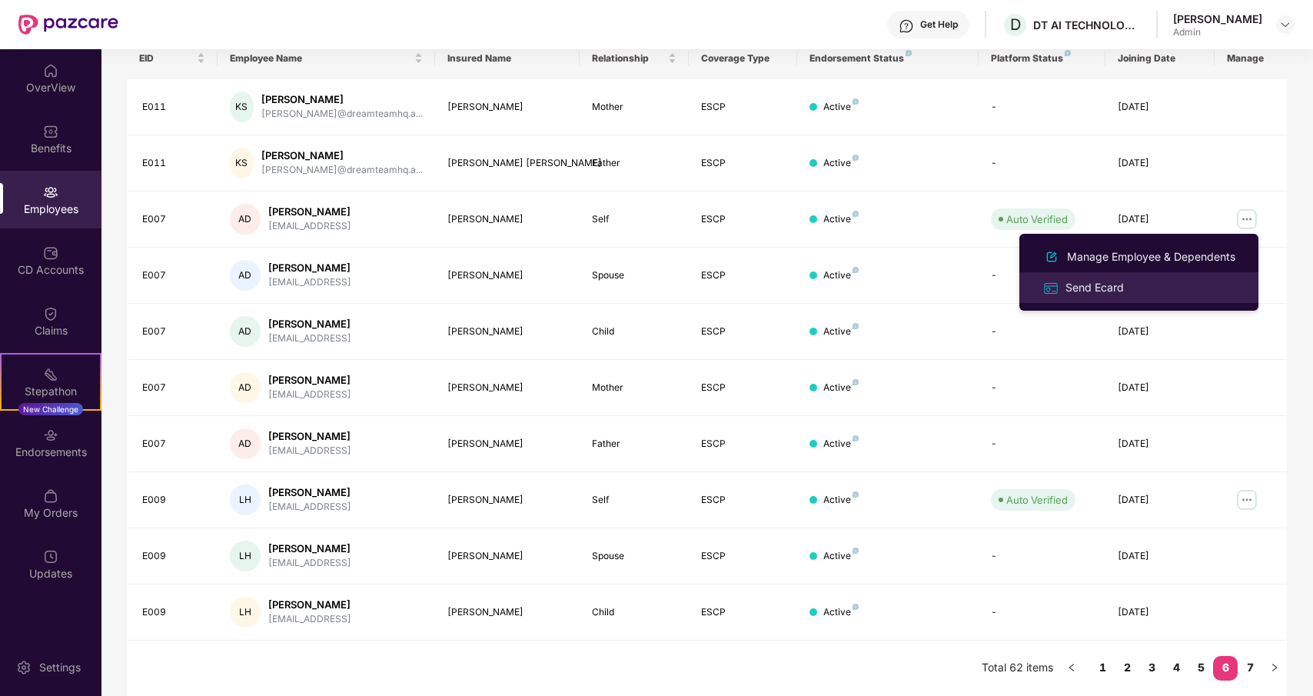
click at [1132, 288] on div "Send Ecard" at bounding box center [1138, 287] width 199 height 18
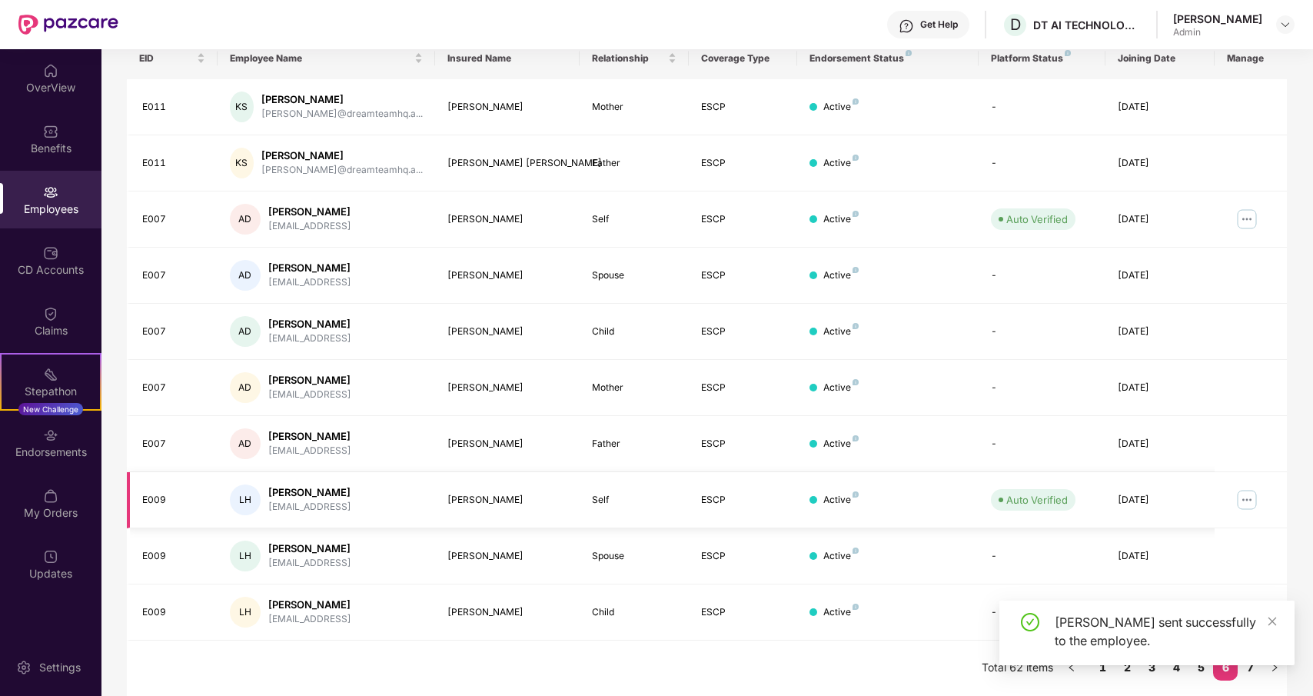
click at [1247, 495] on img at bounding box center [1246, 499] width 25 height 25
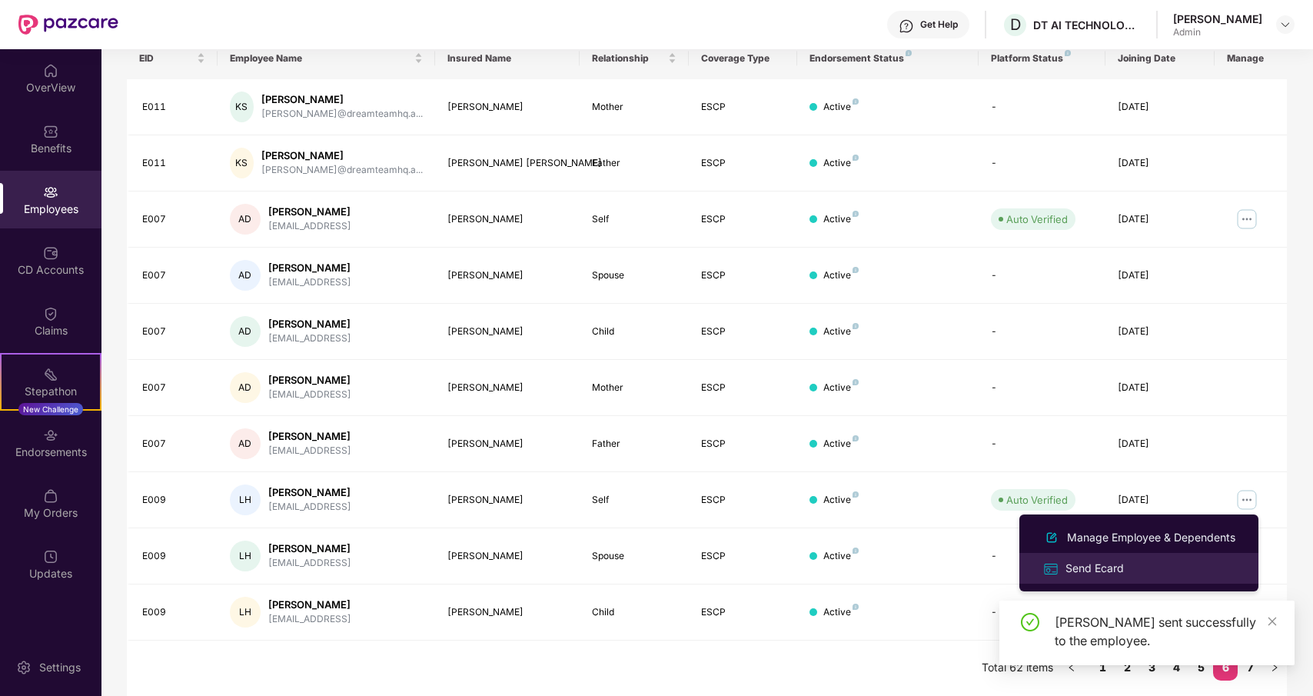
click at [1104, 557] on li "Send Ecard" at bounding box center [1138, 568] width 239 height 31
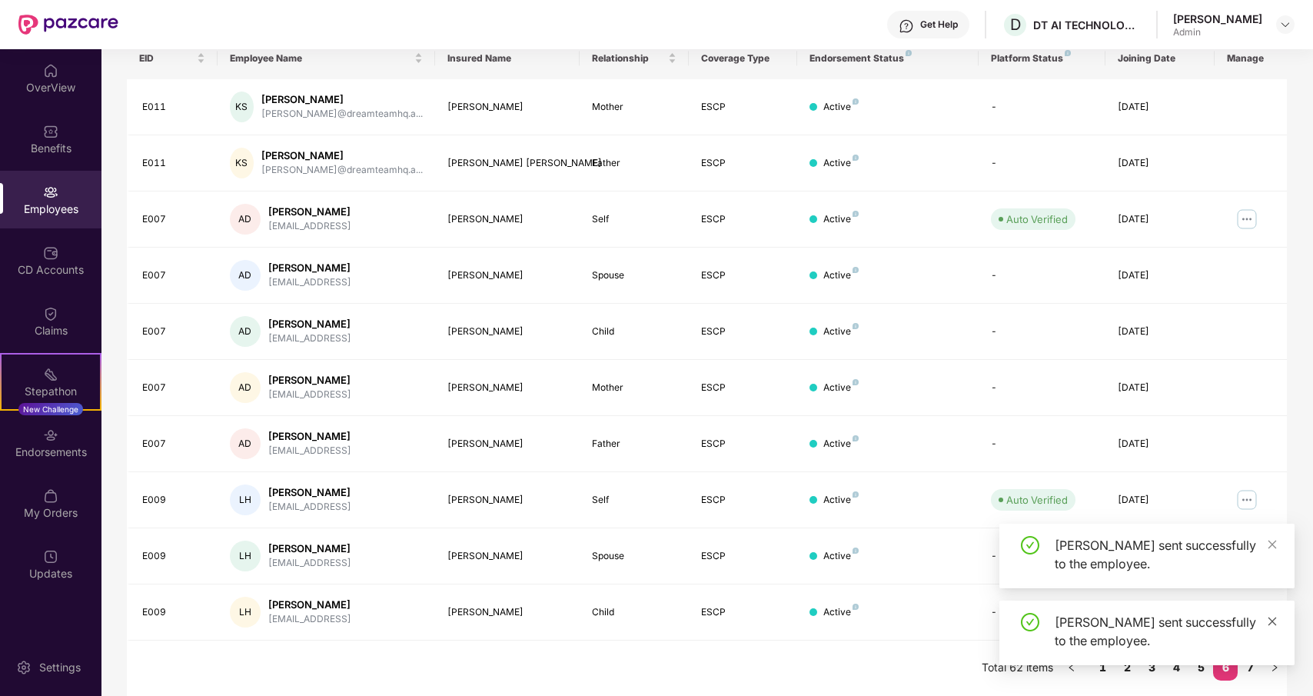
click at [1273, 617] on icon "close" at bounding box center [1272, 621] width 11 height 11
click at [1274, 619] on icon "close" at bounding box center [1272, 621] width 11 height 11
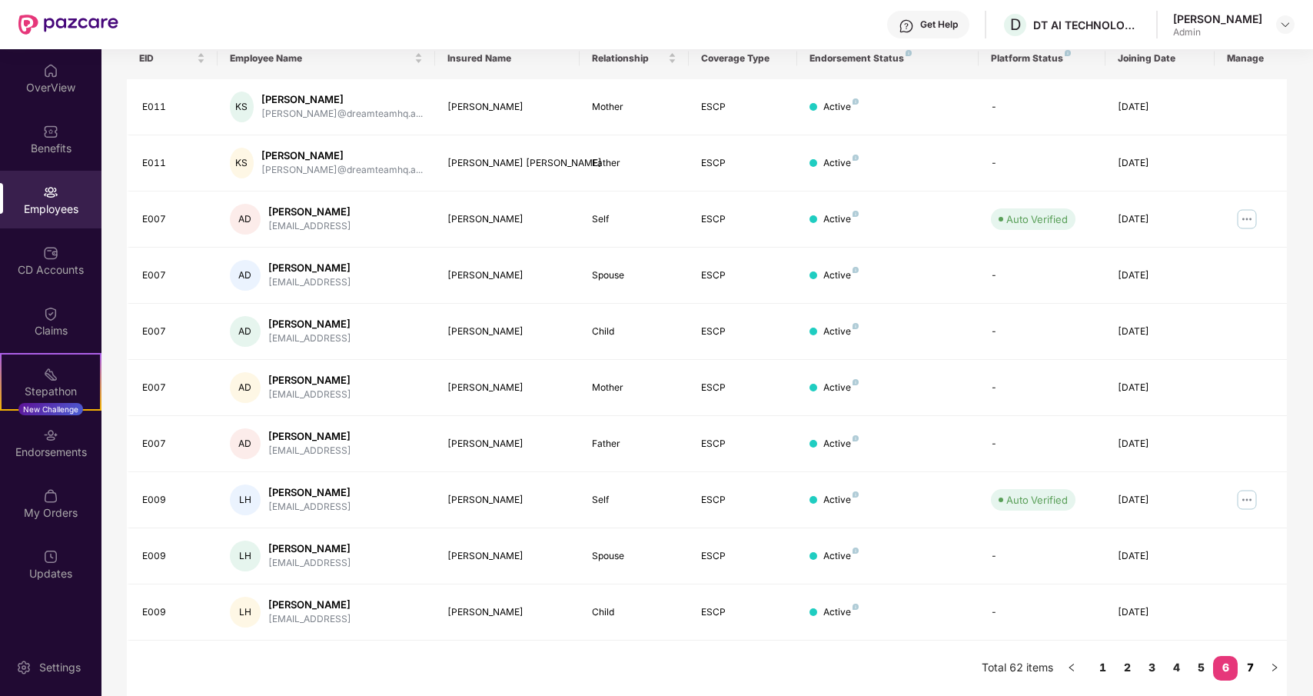
click at [1250, 673] on link "7" at bounding box center [1249, 667] width 25 height 23
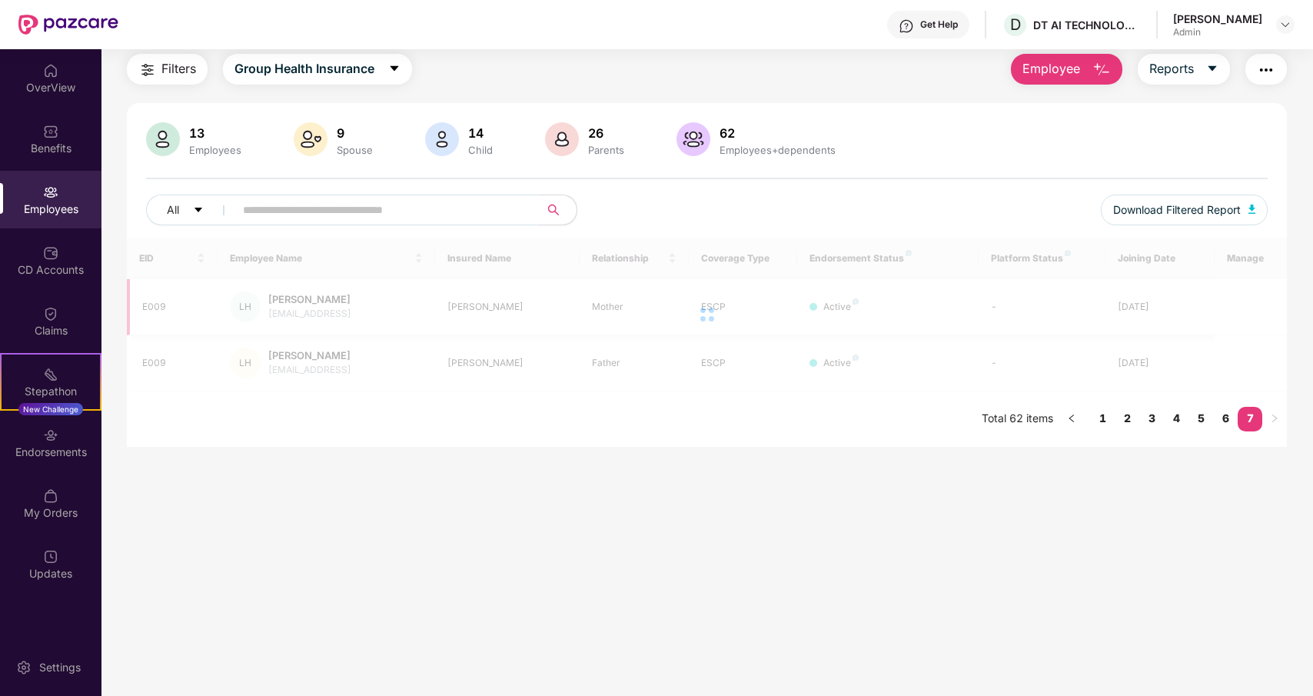
scroll to position [49, 0]
